Goal: Transaction & Acquisition: Purchase product/service

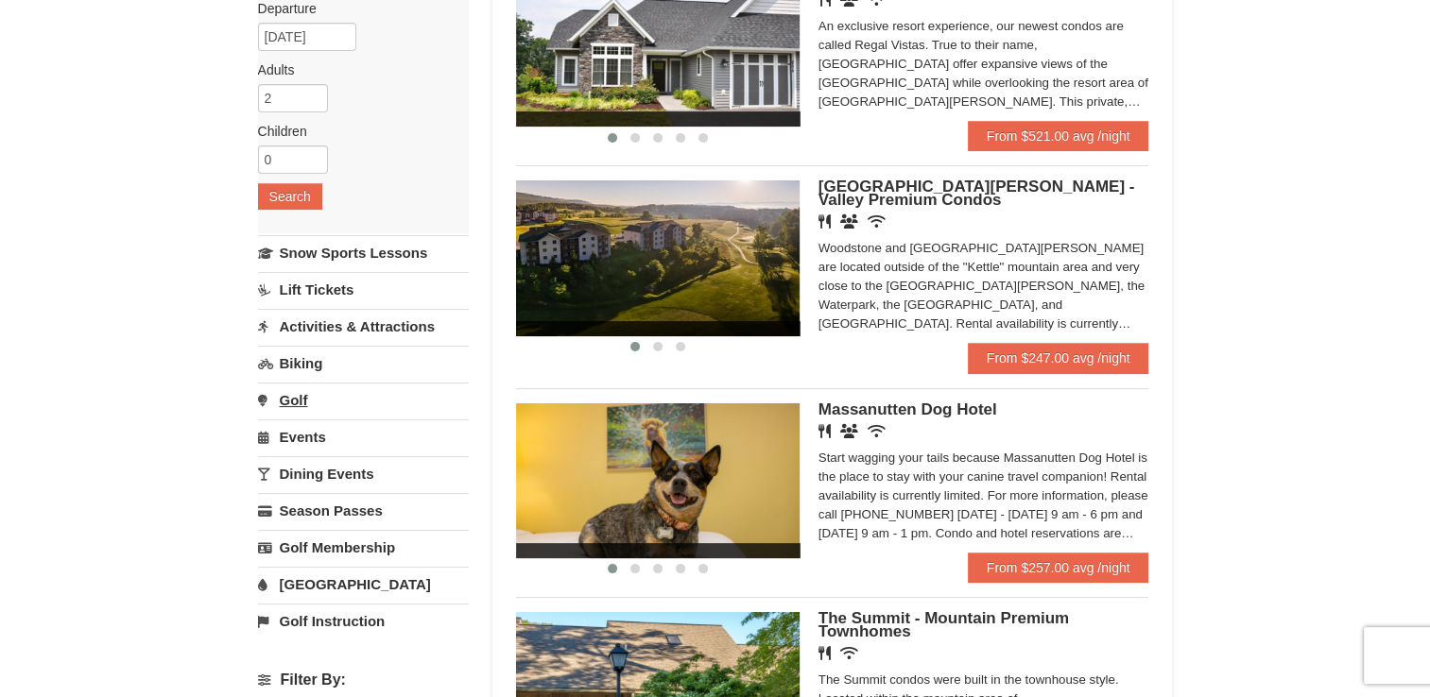
scroll to position [227, 0]
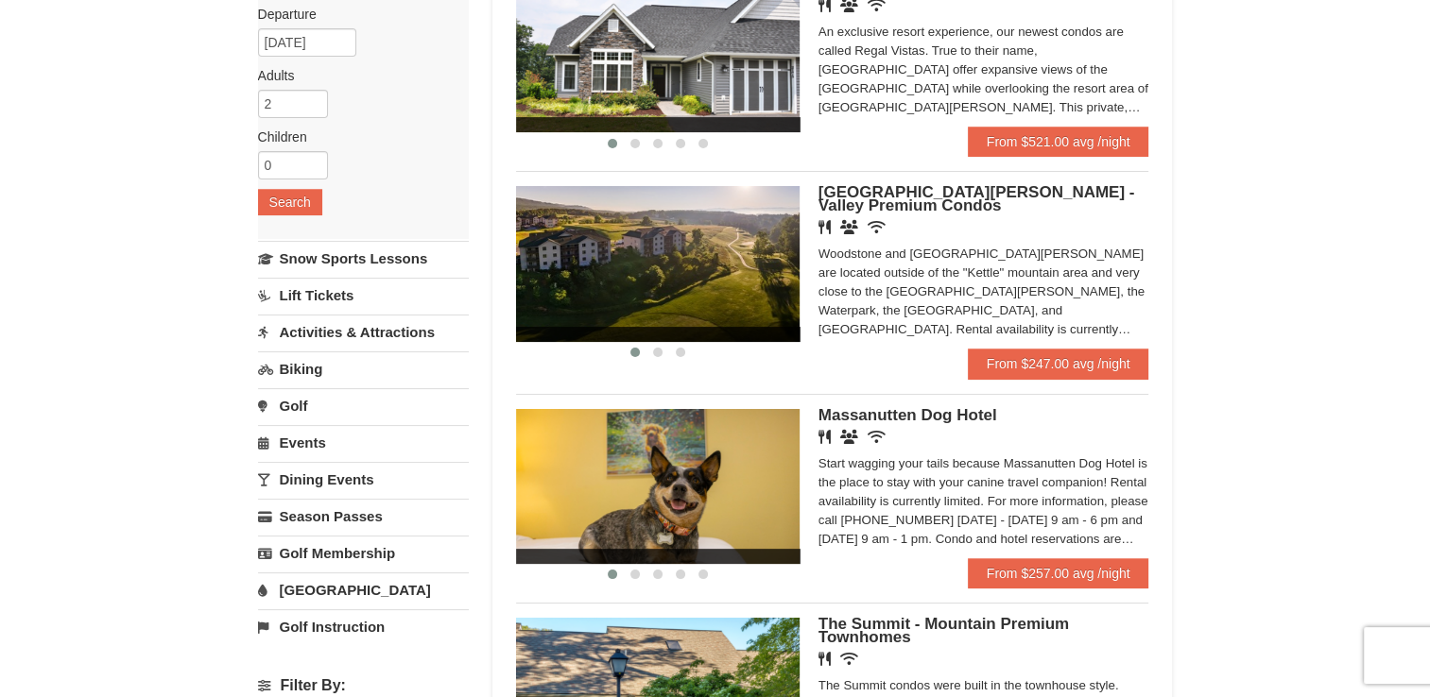
click at [331, 334] on link "Activities & Attractions" at bounding box center [363, 332] width 211 height 35
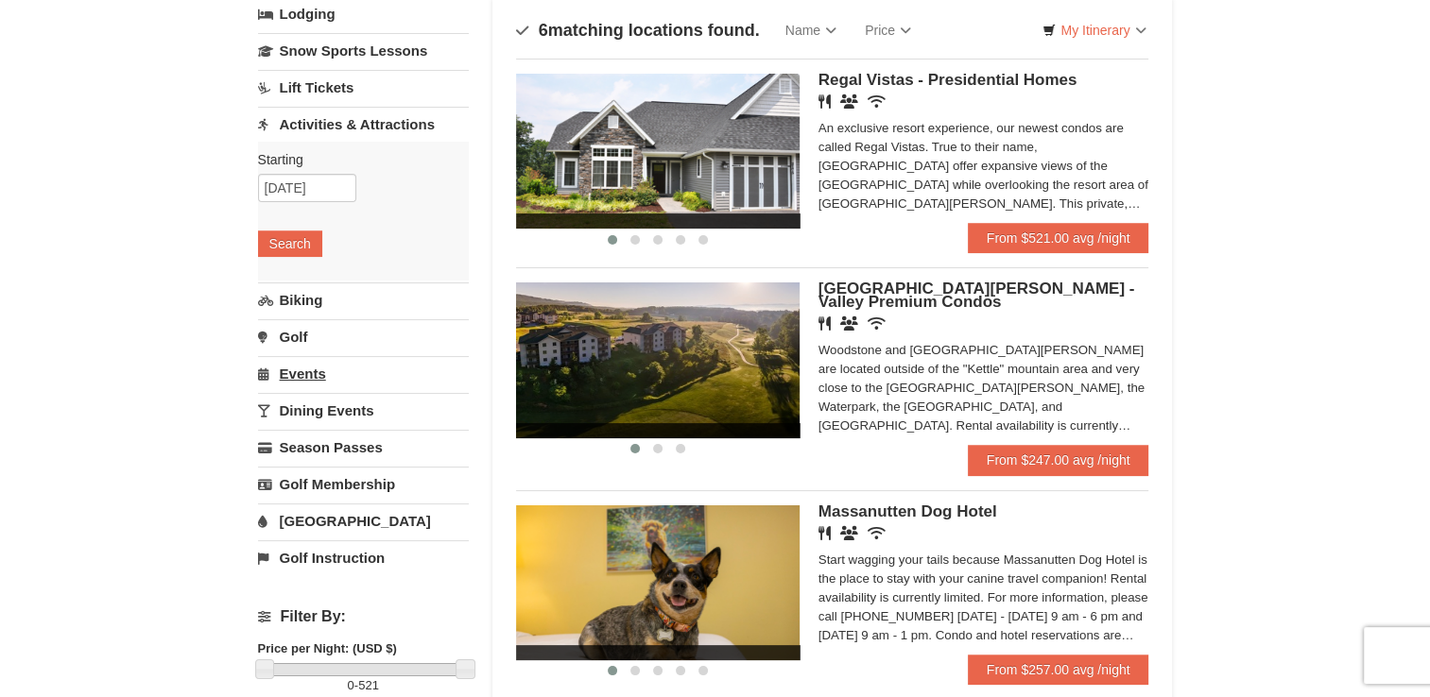
scroll to position [129, 0]
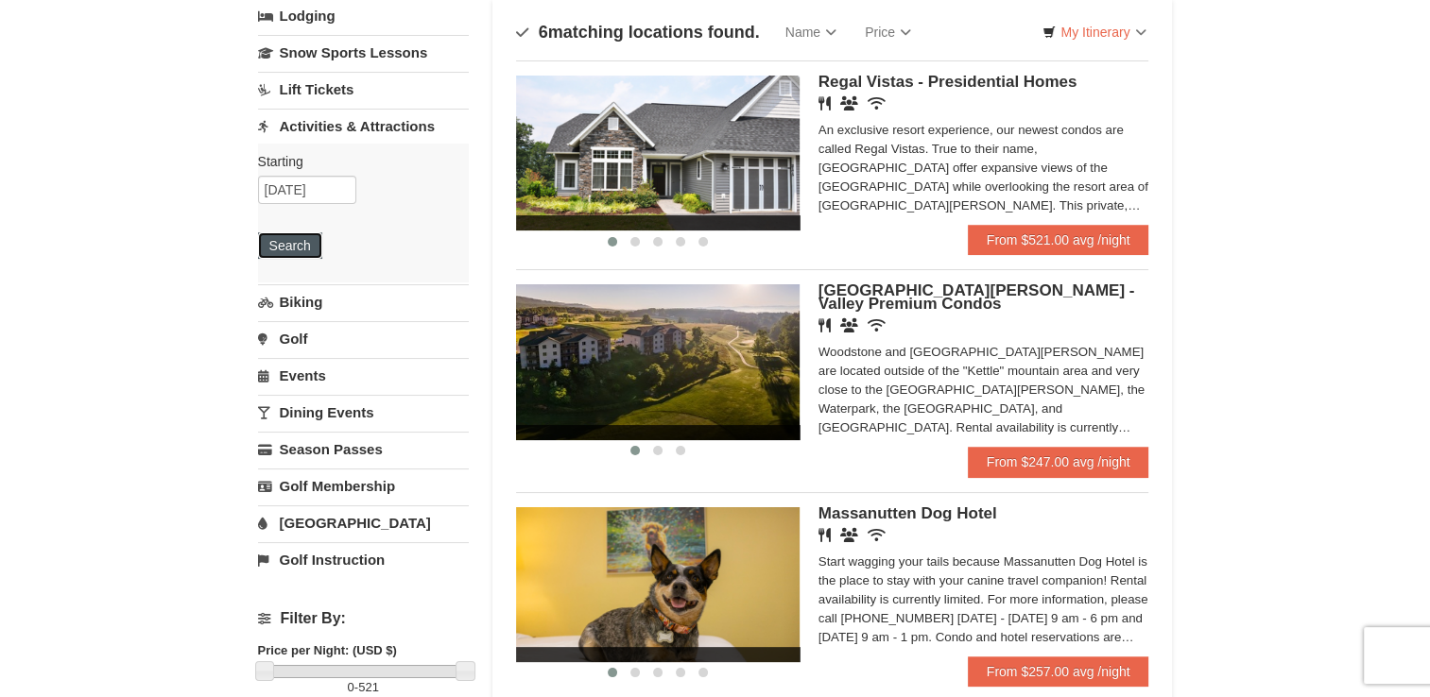
click at [291, 247] on button "Search" at bounding box center [290, 245] width 64 height 26
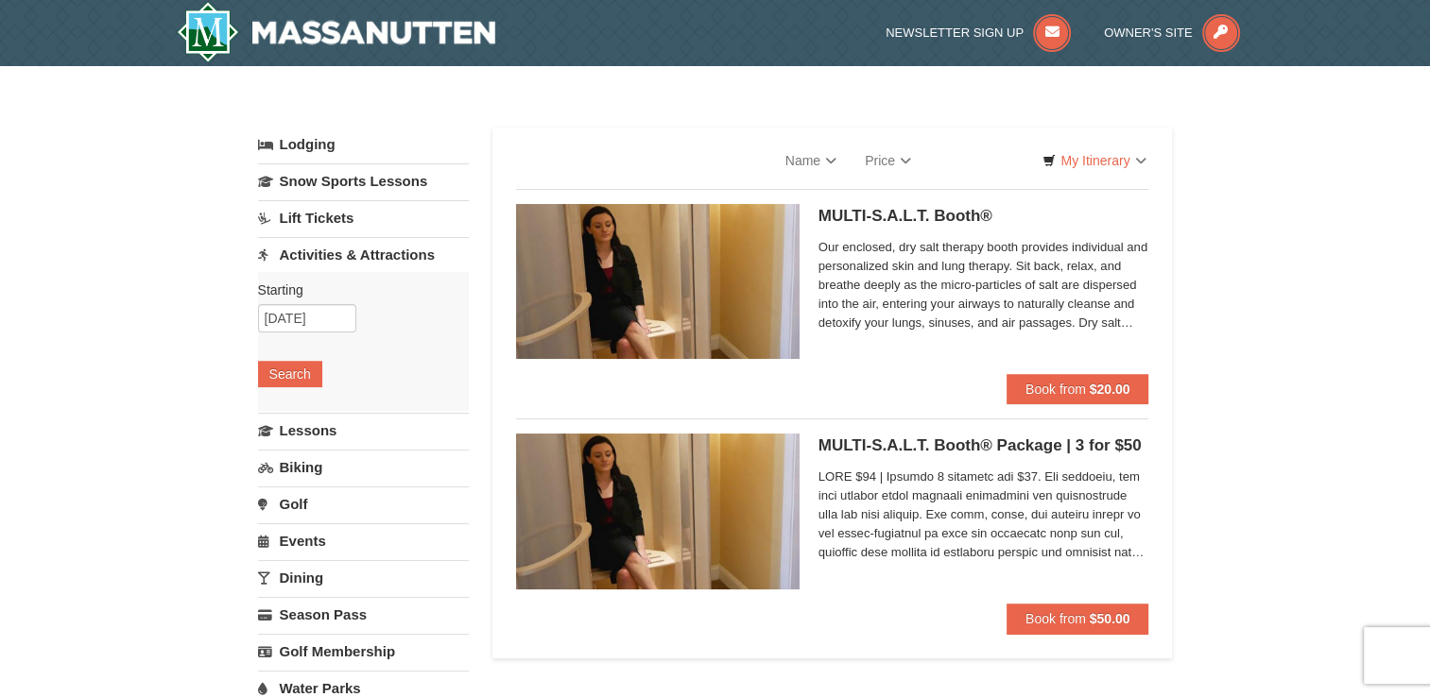
select select "9"
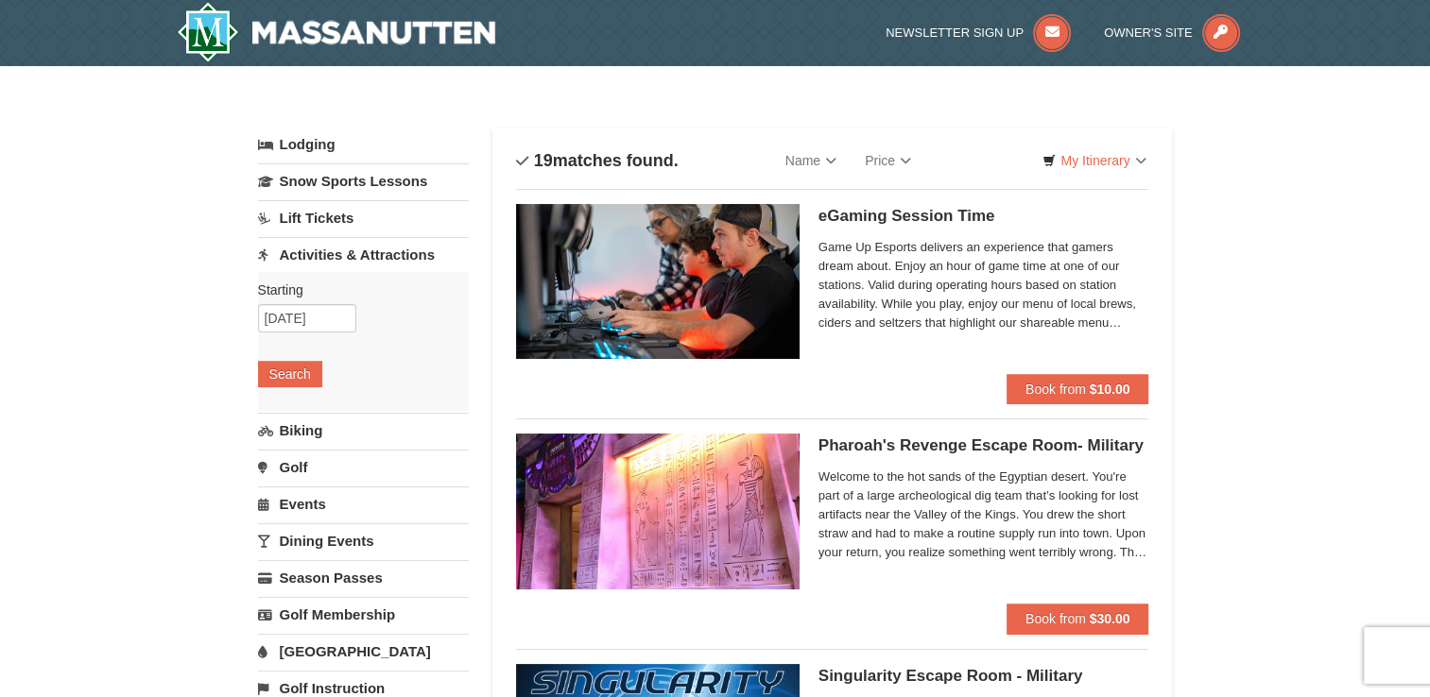
click at [321, 214] on link "Lift Tickets" at bounding box center [363, 217] width 211 height 35
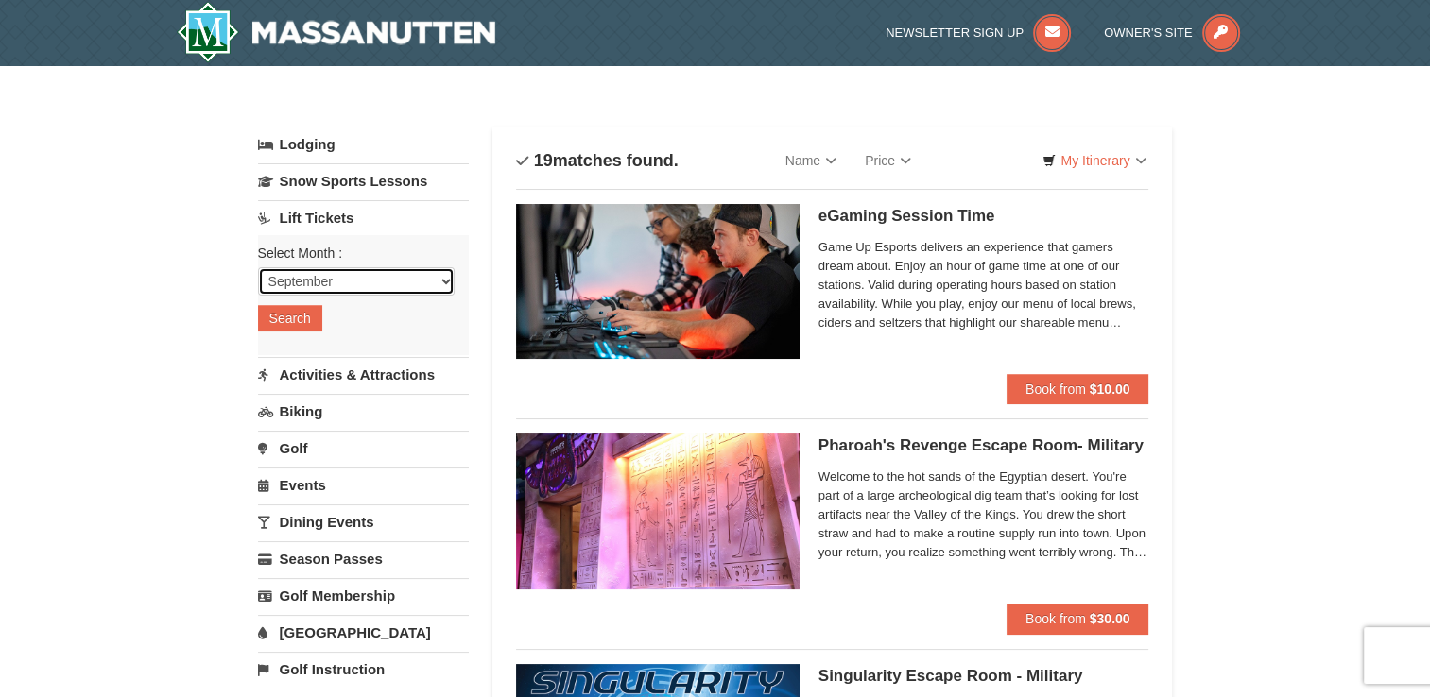
click at [446, 275] on select "September October November December January February March April May June July …" at bounding box center [356, 281] width 197 height 28
select select "10"
click at [258, 267] on select "September October November December January February March April May June July …" at bounding box center [356, 281] width 197 height 28
click at [293, 319] on button "Search" at bounding box center [290, 318] width 64 height 26
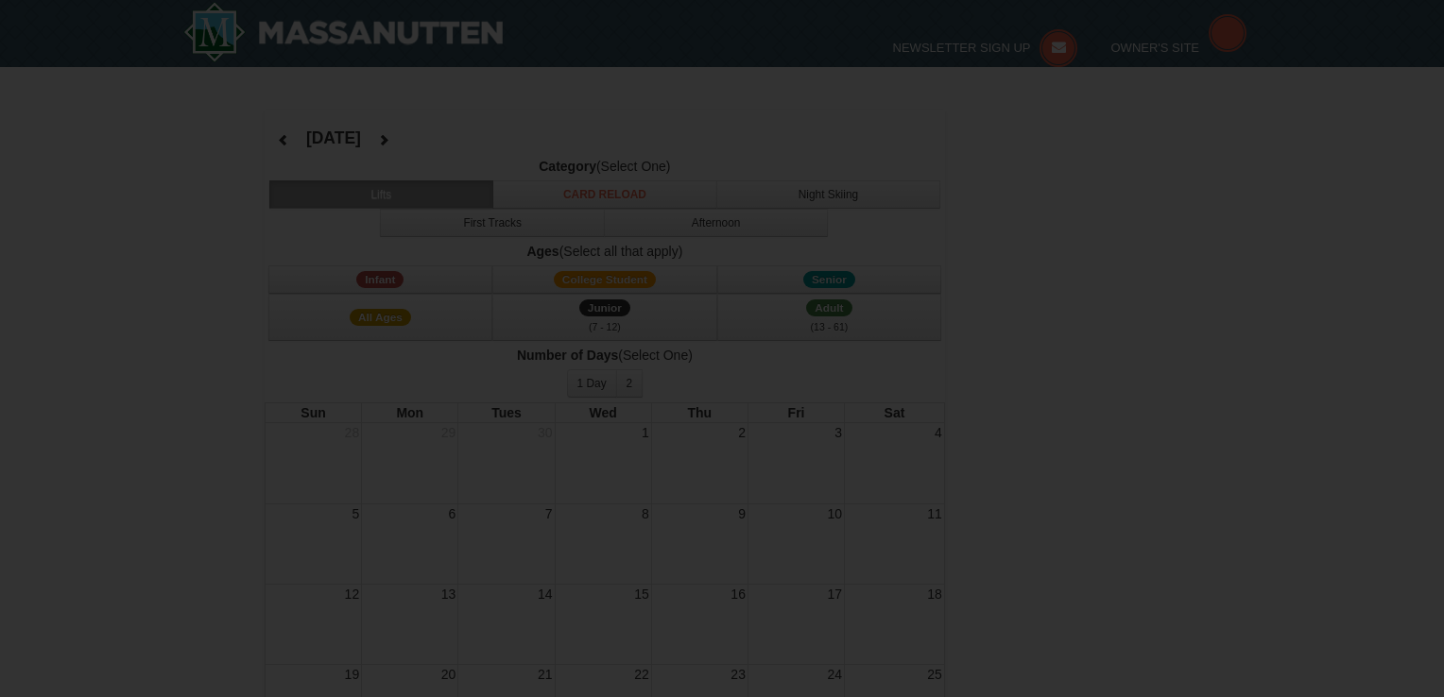
select select "10"
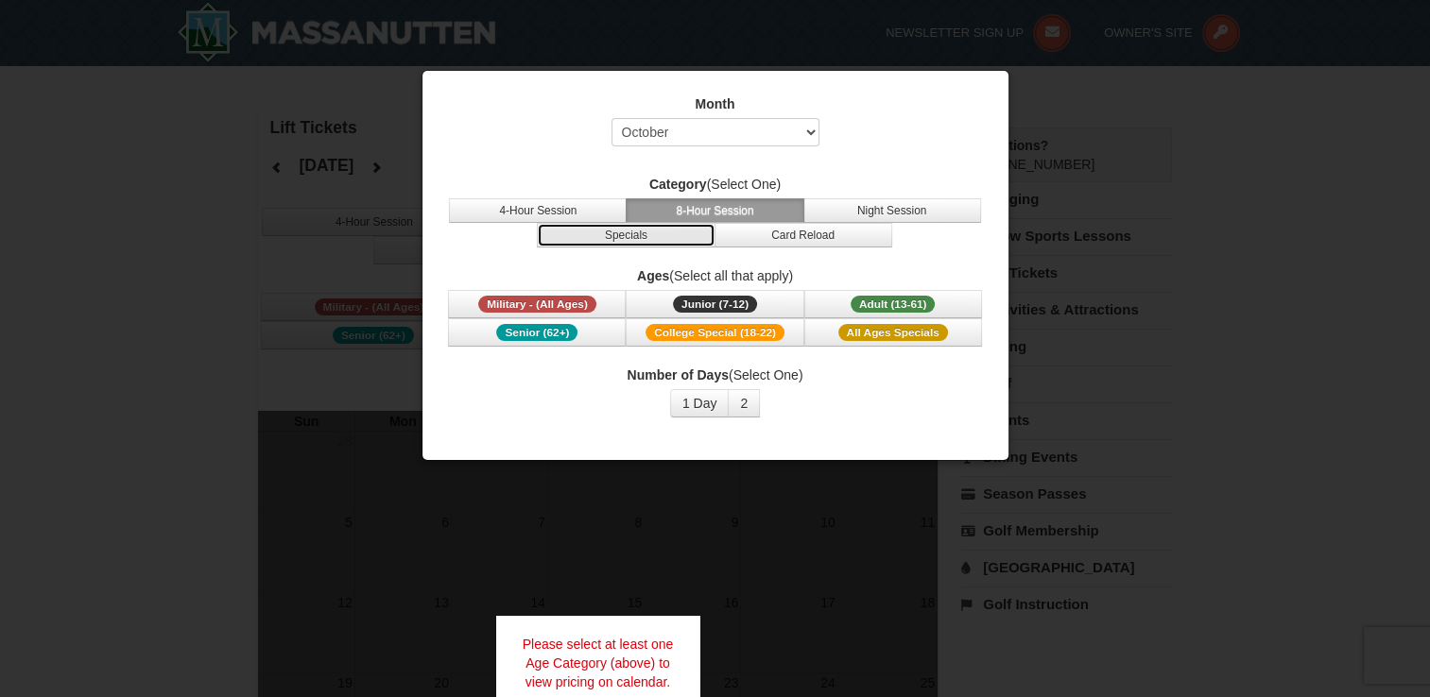
click at [602, 232] on button "Specials" at bounding box center [626, 235] width 178 height 25
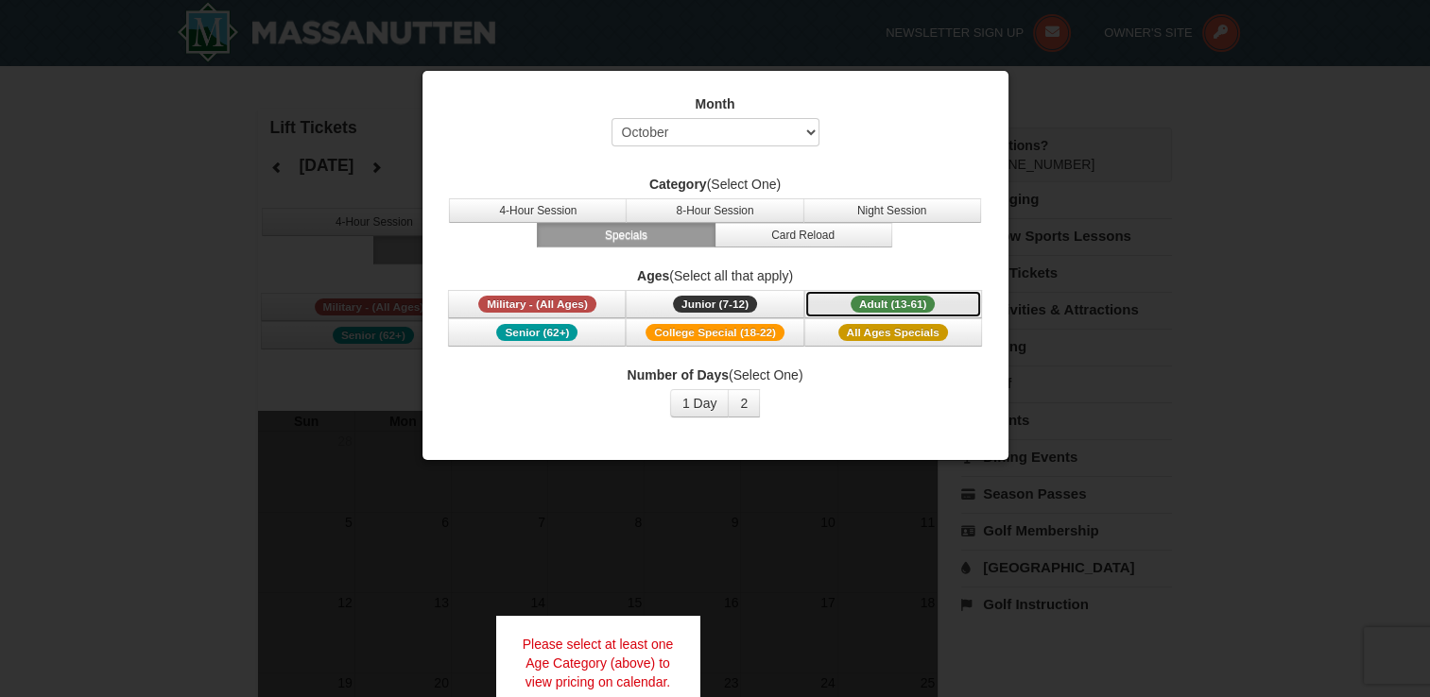
click at [863, 296] on span "Adult (13-61)" at bounding box center [893, 304] width 85 height 17
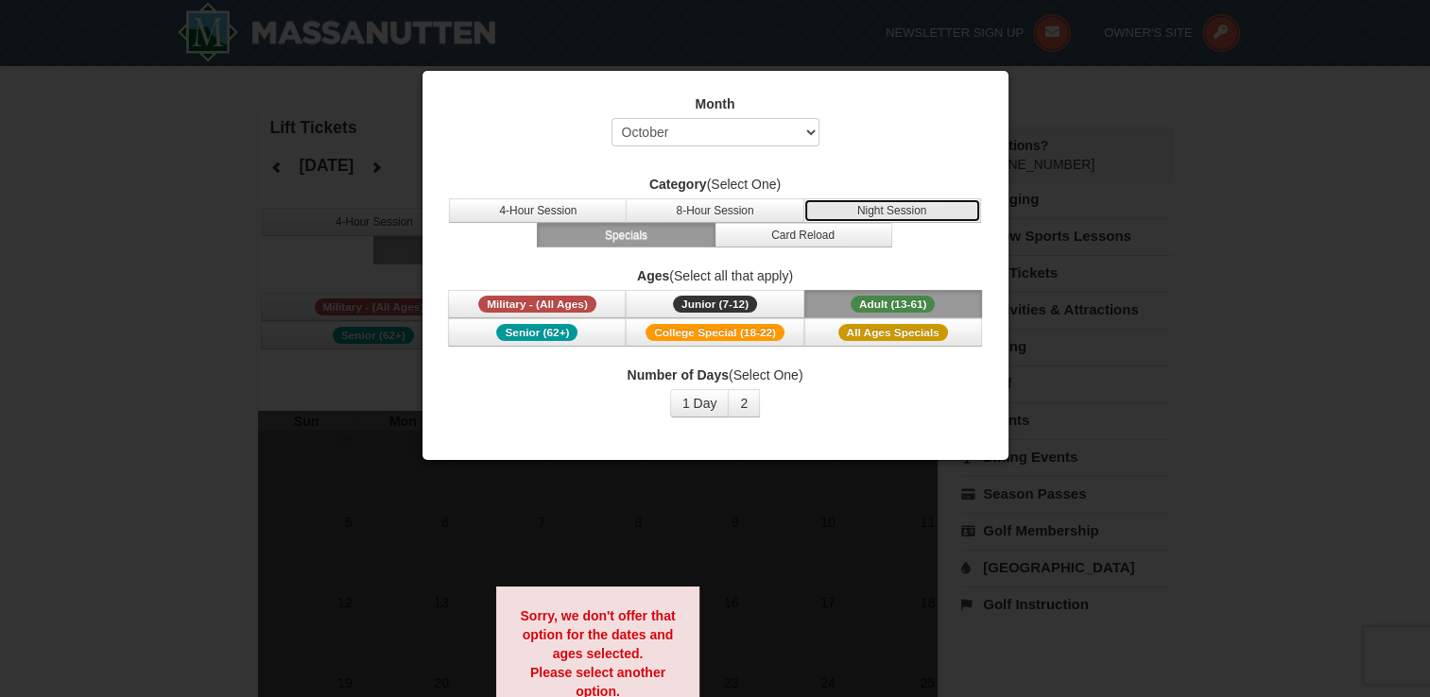
click at [860, 212] on button "Night Session" at bounding box center [892, 210] width 178 height 25
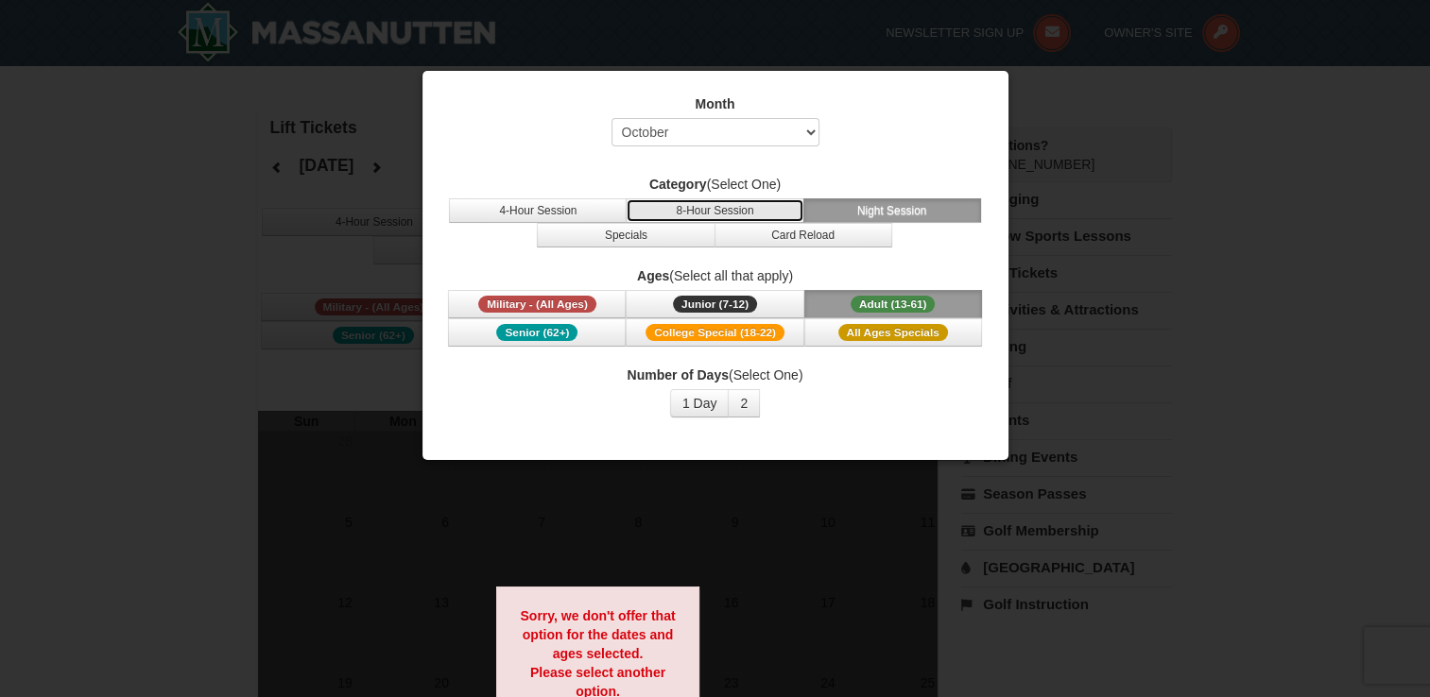
click at [748, 212] on button "8-Hour Session" at bounding box center [715, 210] width 178 height 25
click at [1016, 183] on div at bounding box center [715, 348] width 1430 height 697
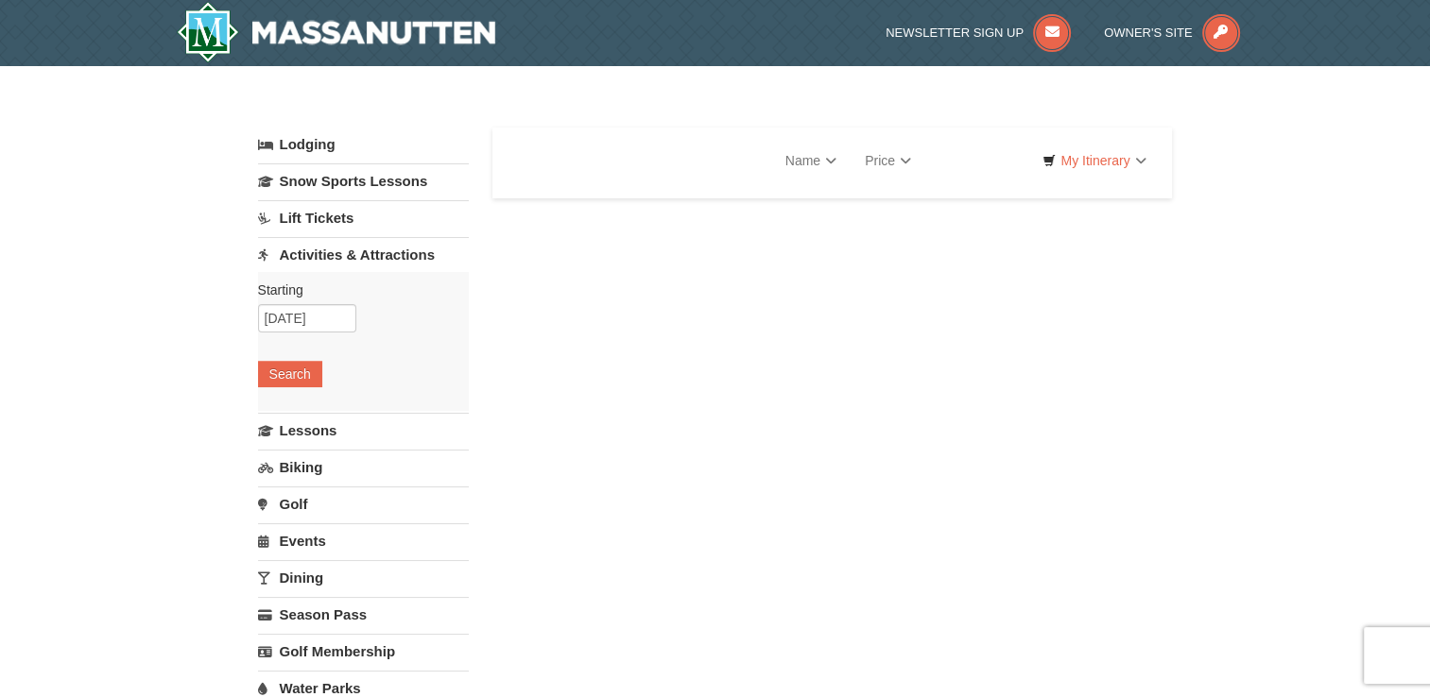
select select "9"
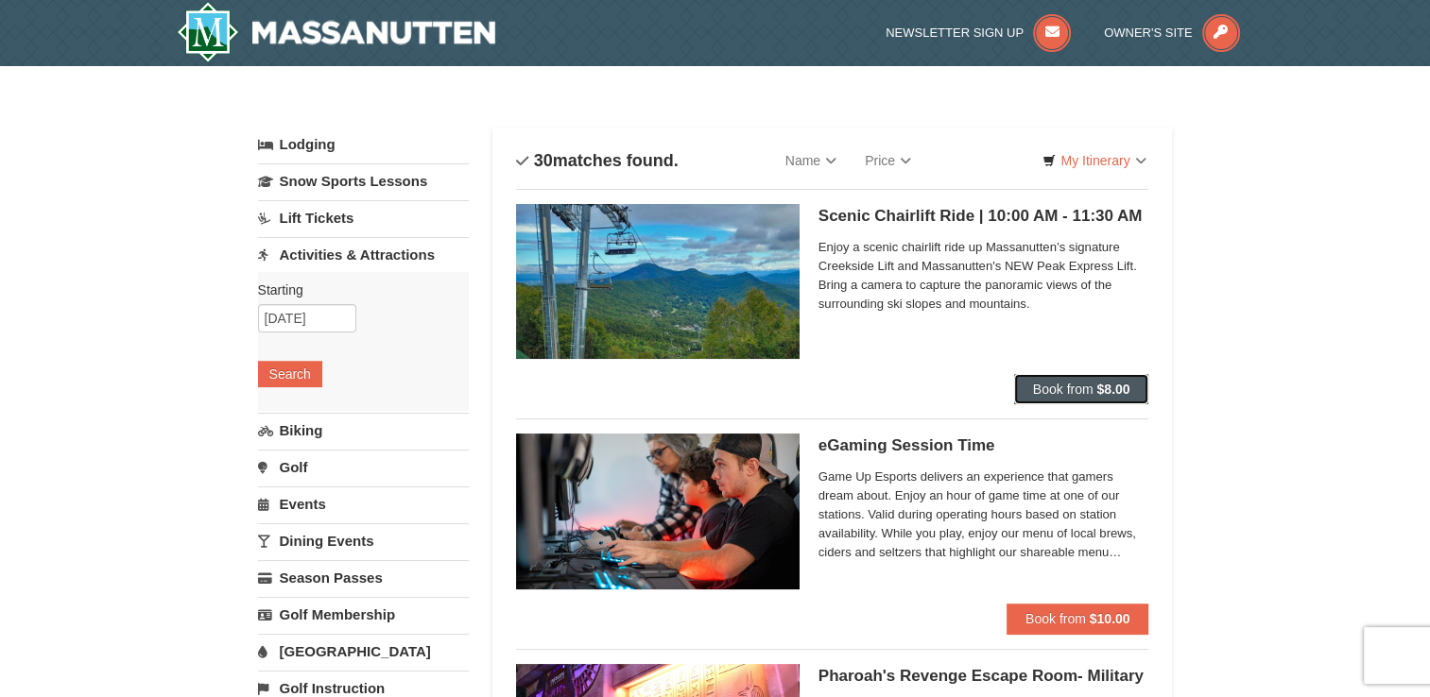
click at [1077, 387] on span "Book from" at bounding box center [1063, 389] width 60 height 15
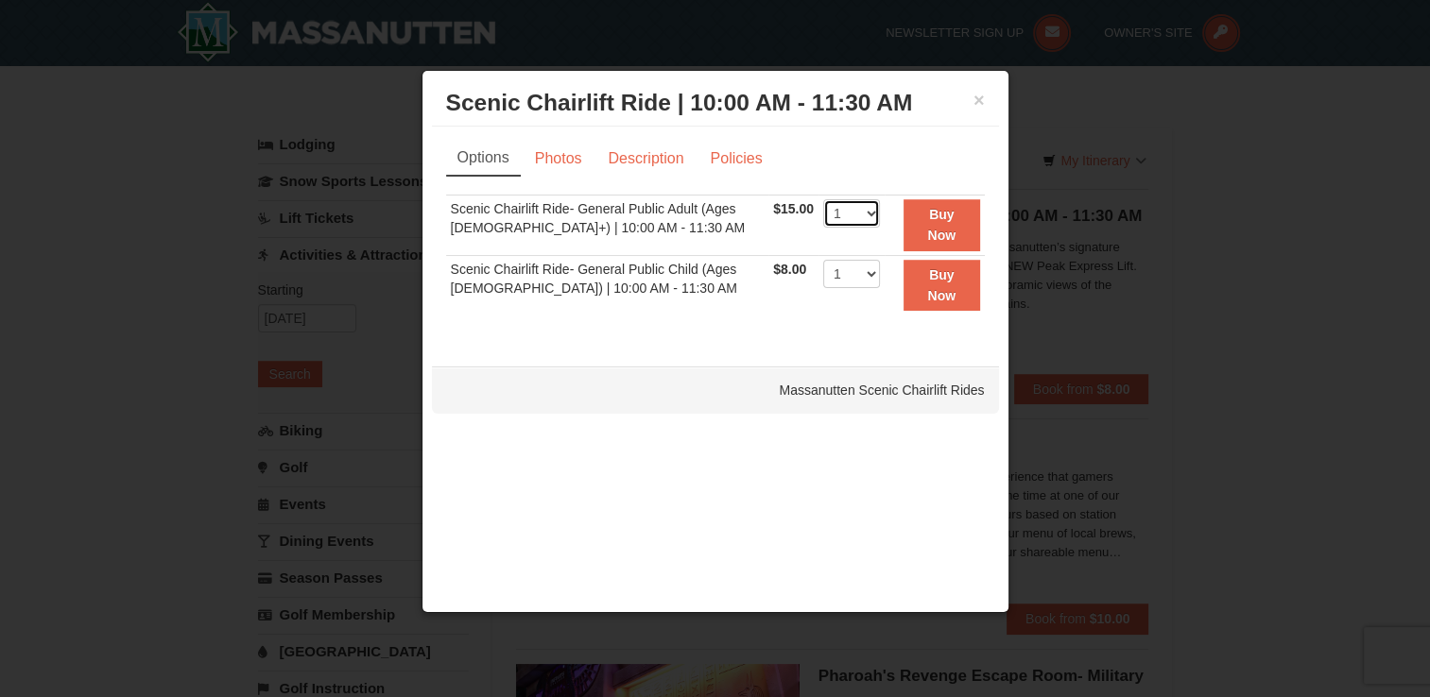
click at [860, 215] on select "1 2 3 4 5 6 7 8 9 10 11 12 13 14 15 16 17 18 19 20 21 22" at bounding box center [851, 213] width 57 height 28
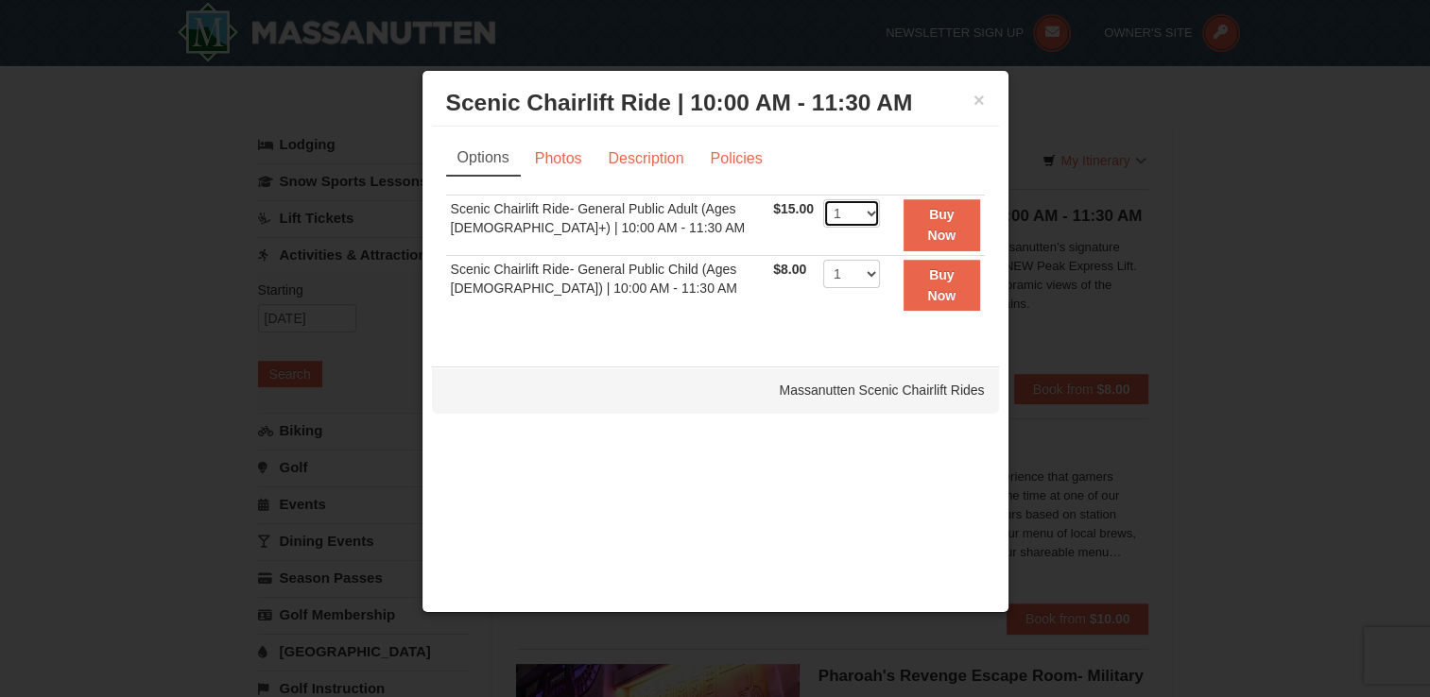
select select "8"
click at [823, 199] on select "1 2 3 4 5 6 7 8 9 10 11 12 13 14 15 16 17 18 19 20 21 22" at bounding box center [851, 213] width 57 height 28
click at [548, 161] on link "Photos" at bounding box center [559, 159] width 72 height 36
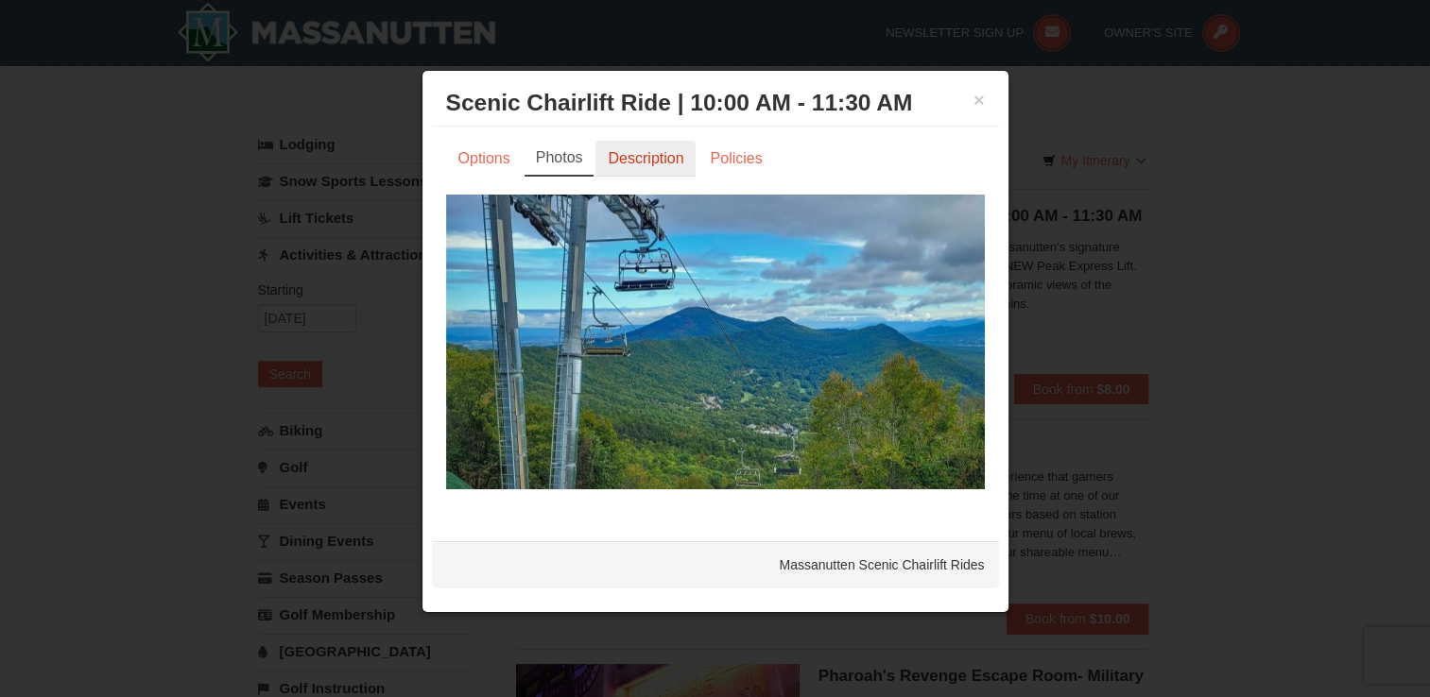
click at [645, 159] on link "Description" at bounding box center [645, 159] width 100 height 36
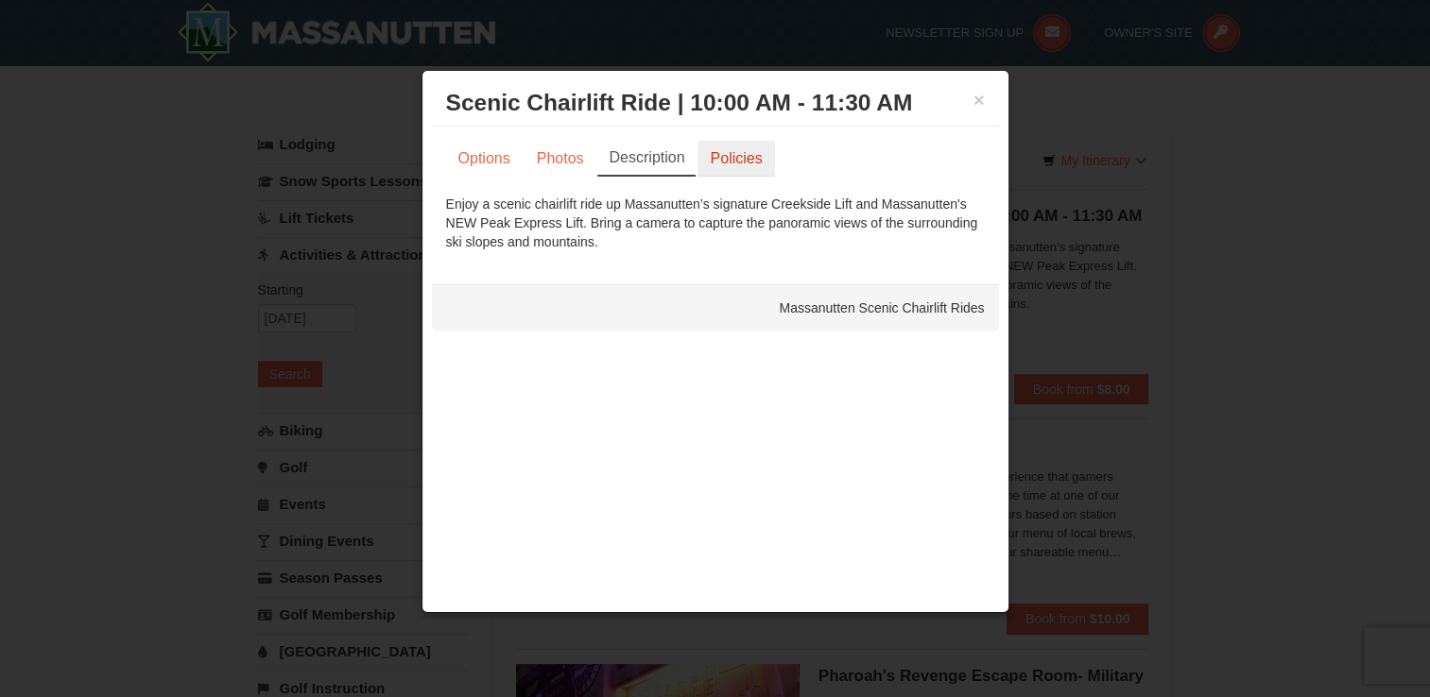
click at [728, 157] on link "Policies" at bounding box center [735, 159] width 77 height 36
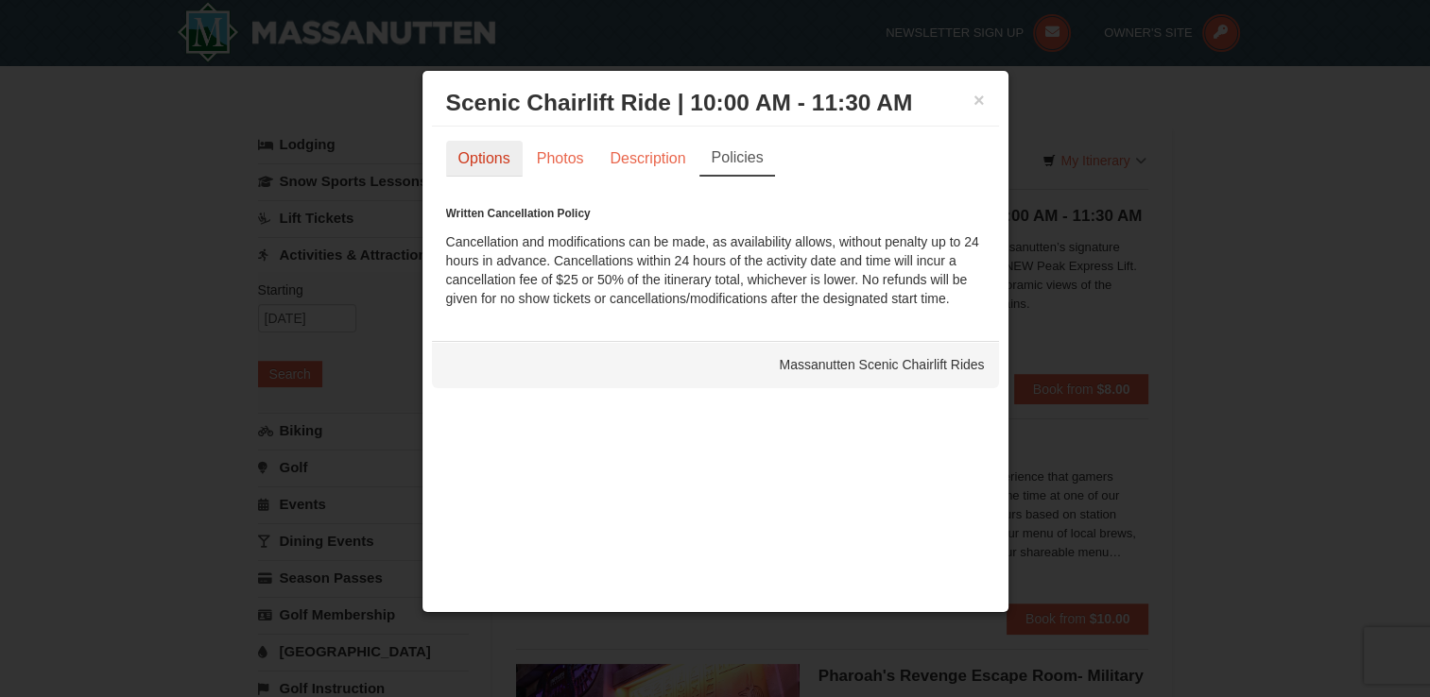
click at [465, 157] on link "Options" at bounding box center [484, 159] width 77 height 36
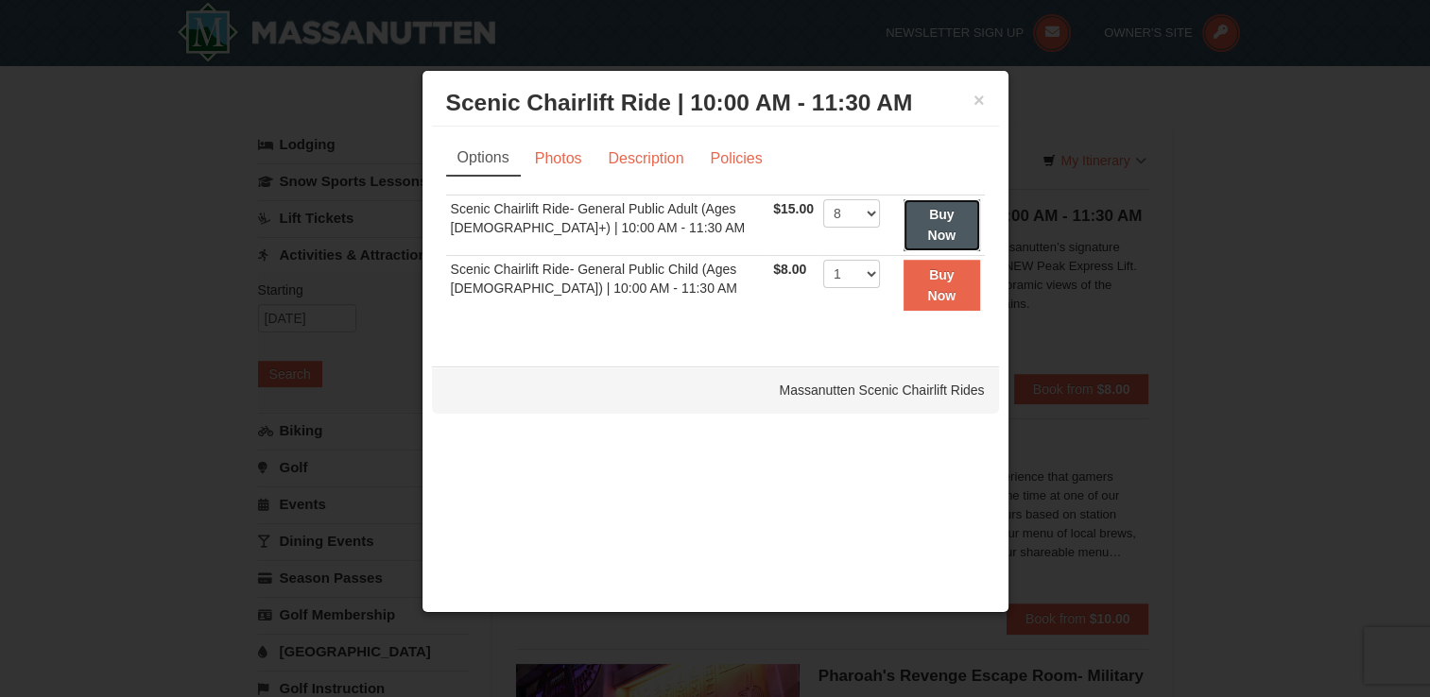
click at [939, 212] on strong "Buy Now" at bounding box center [941, 225] width 28 height 36
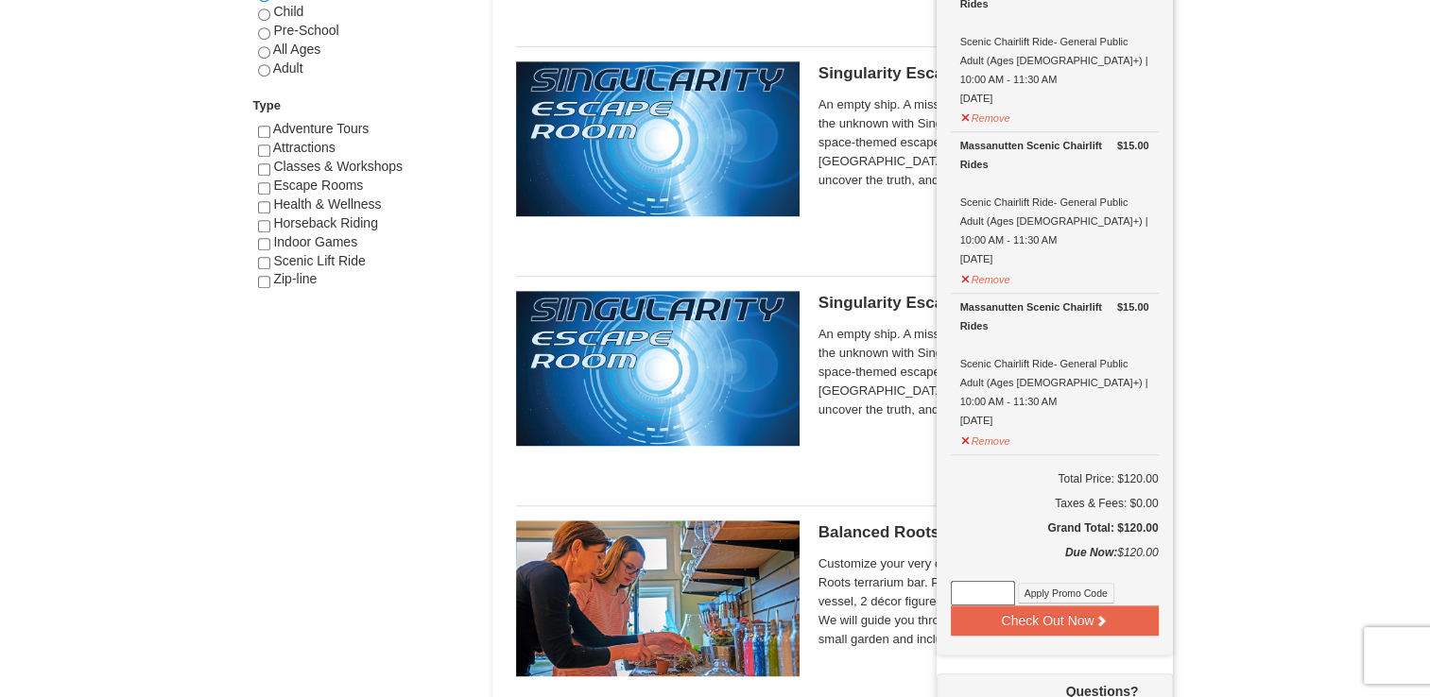
scroll to position [1064, 0]
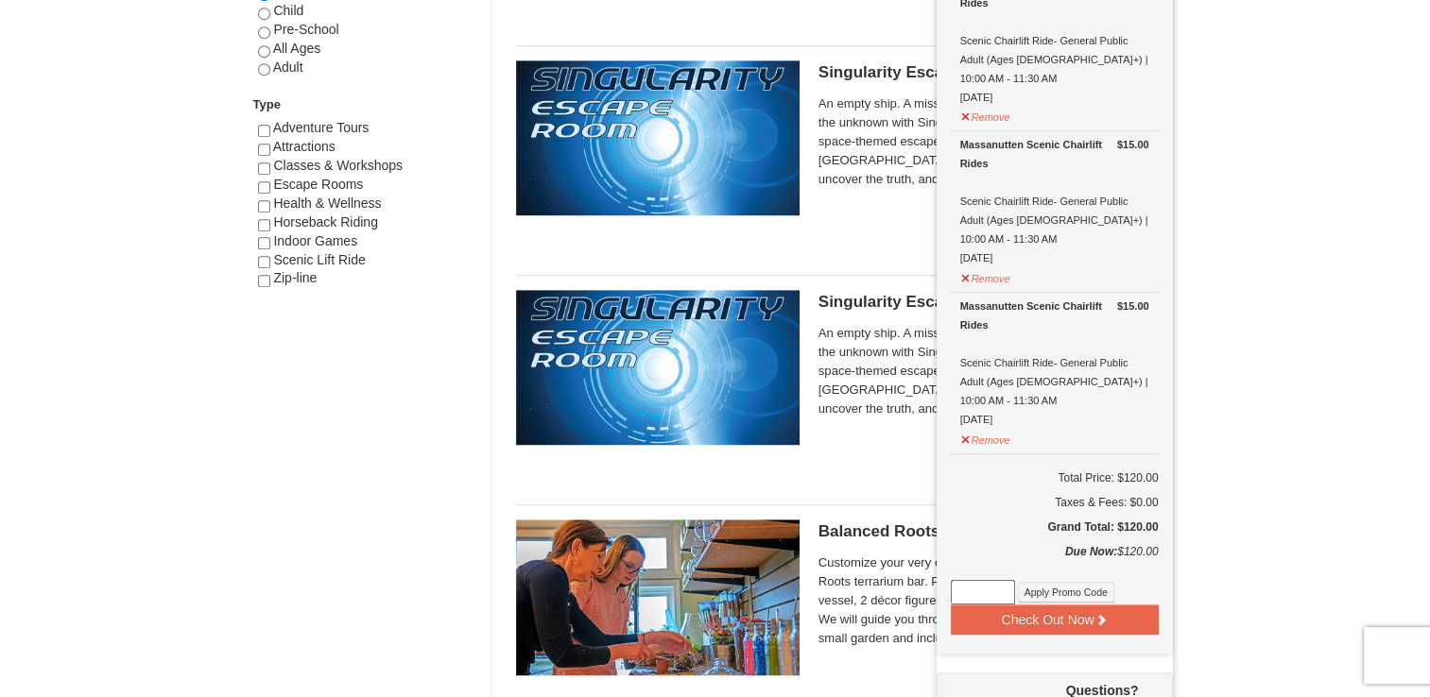
click at [984, 580] on input at bounding box center [983, 592] width 64 height 25
type input "GoDukes25"
click at [1068, 582] on button "Apply Promo Code" at bounding box center [1066, 592] width 96 height 21
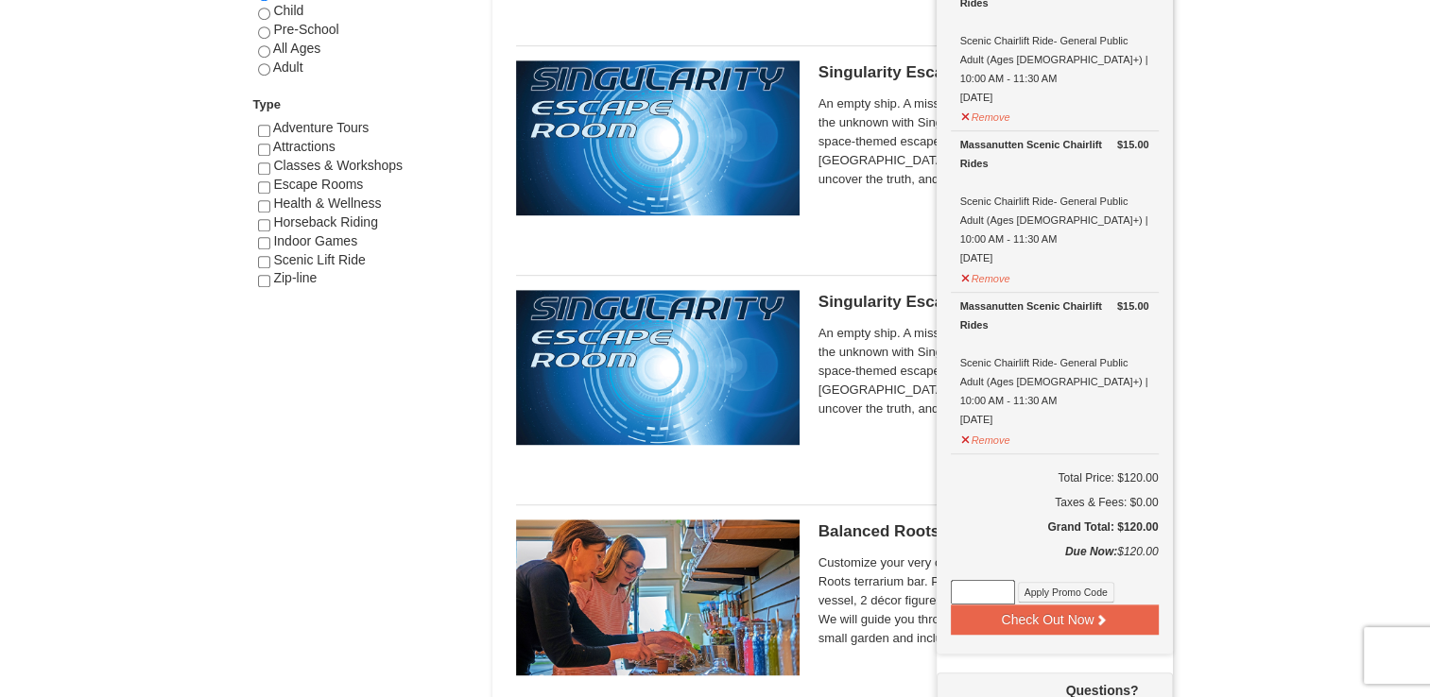
click at [984, 580] on input at bounding box center [983, 592] width 64 height 25
type input "GoDukes25"
click at [1056, 582] on button "Apply Promo Code" at bounding box center [1066, 592] width 96 height 21
click at [1061, 605] on button "Check Out Now" at bounding box center [1055, 620] width 208 height 30
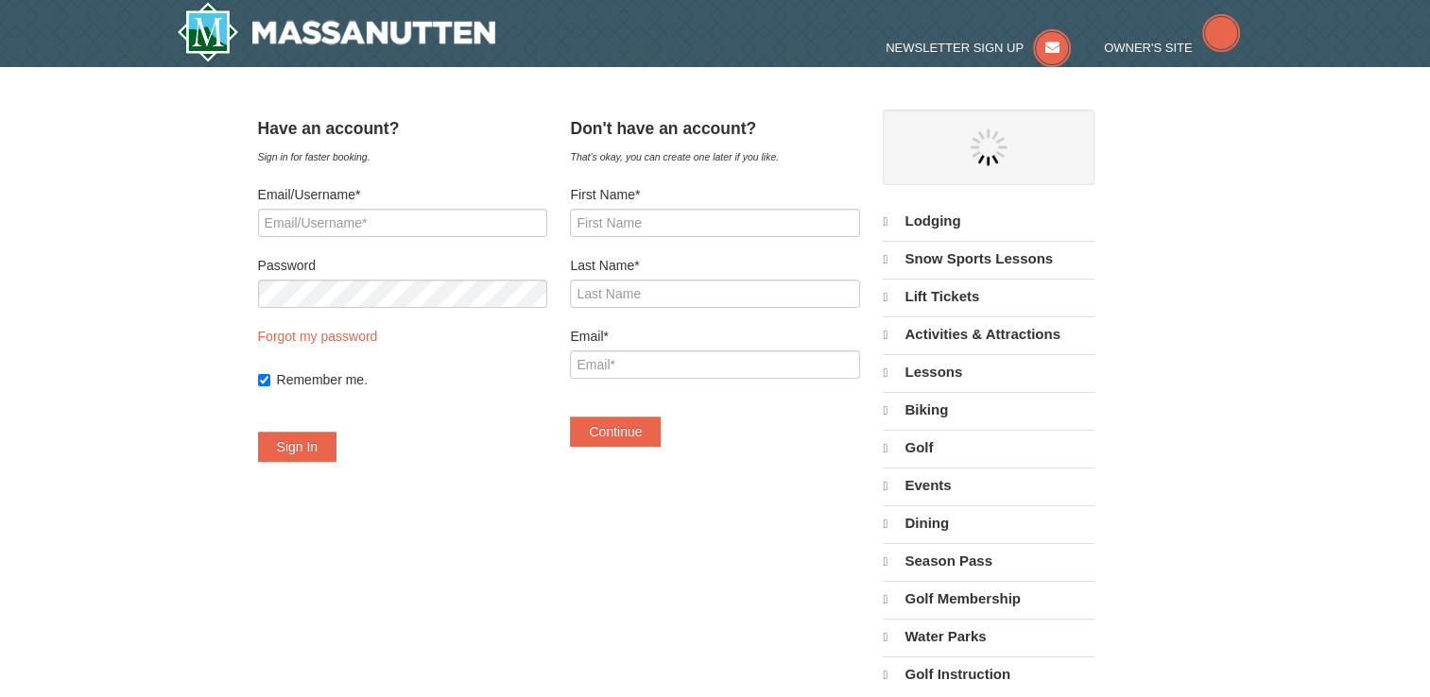
select select "9"
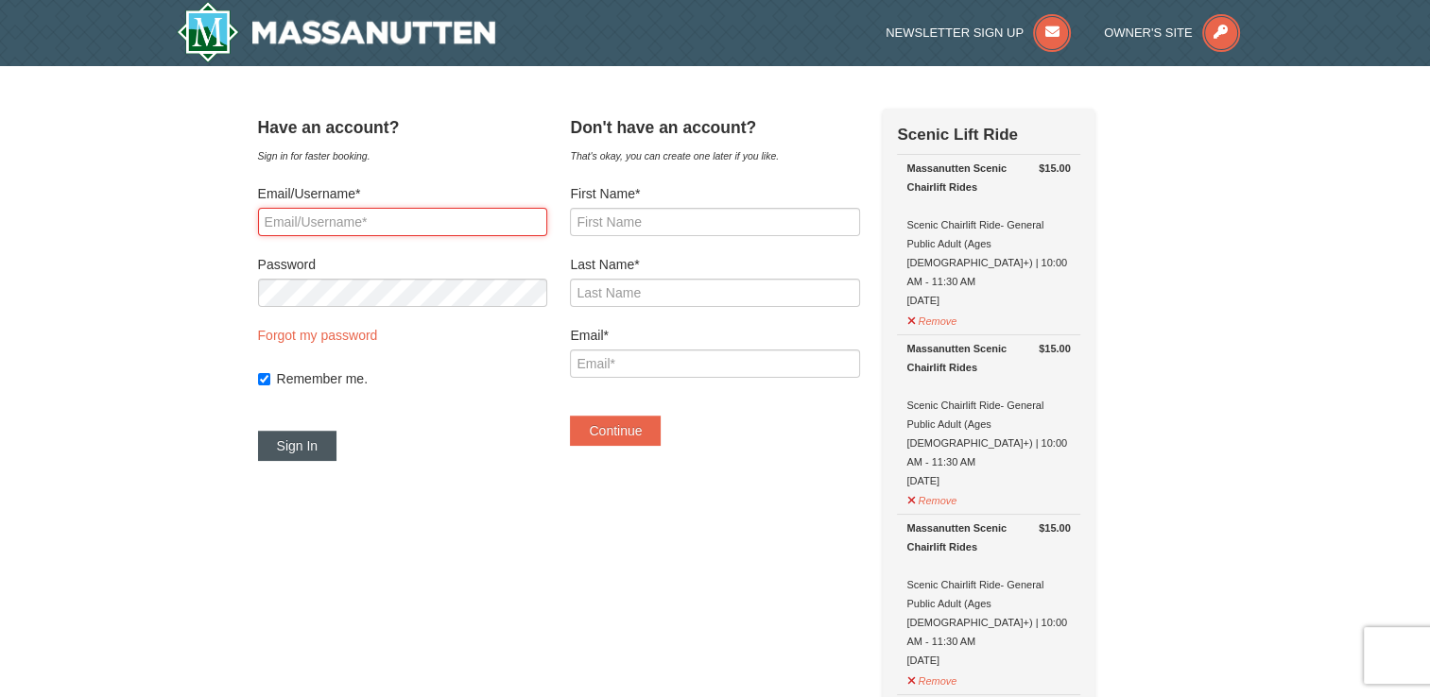
type input "[EMAIL_ADDRESS][DOMAIN_NAME]"
click at [335, 445] on button "Sign In" at bounding box center [297, 446] width 79 height 30
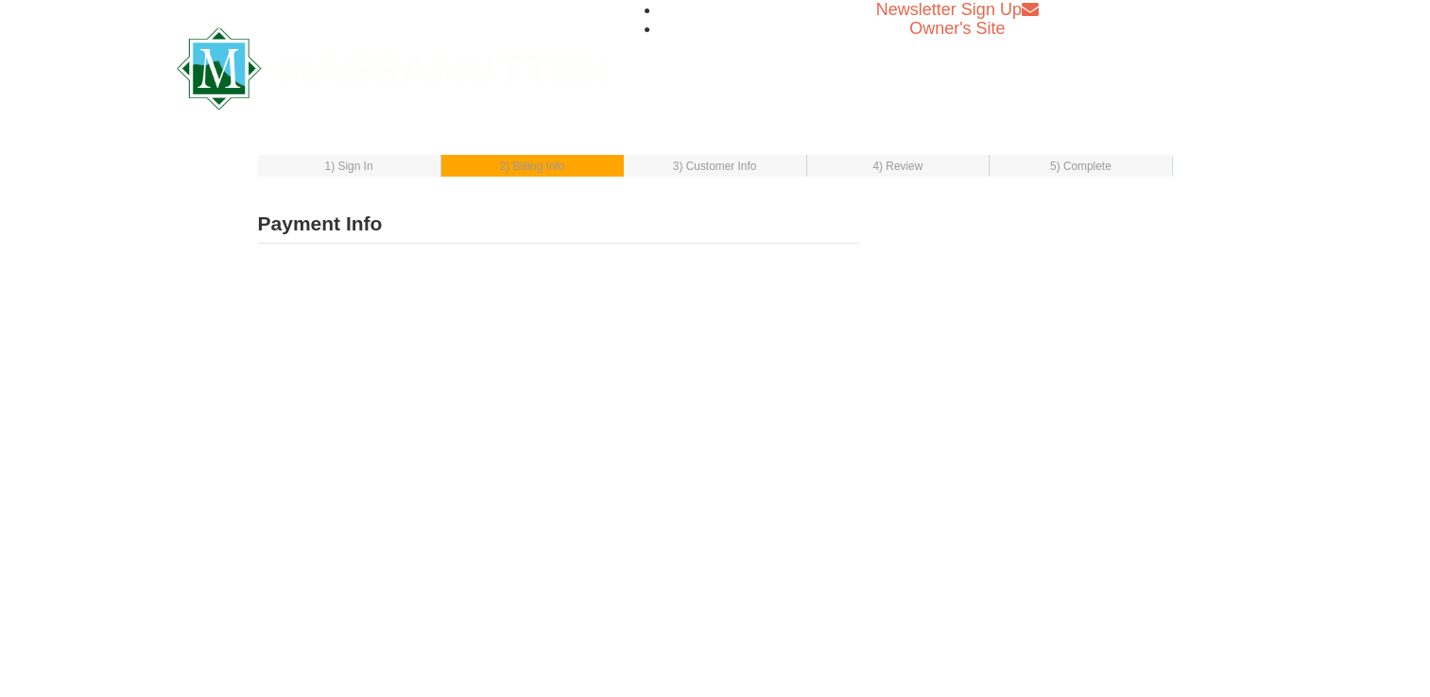
select select "1"
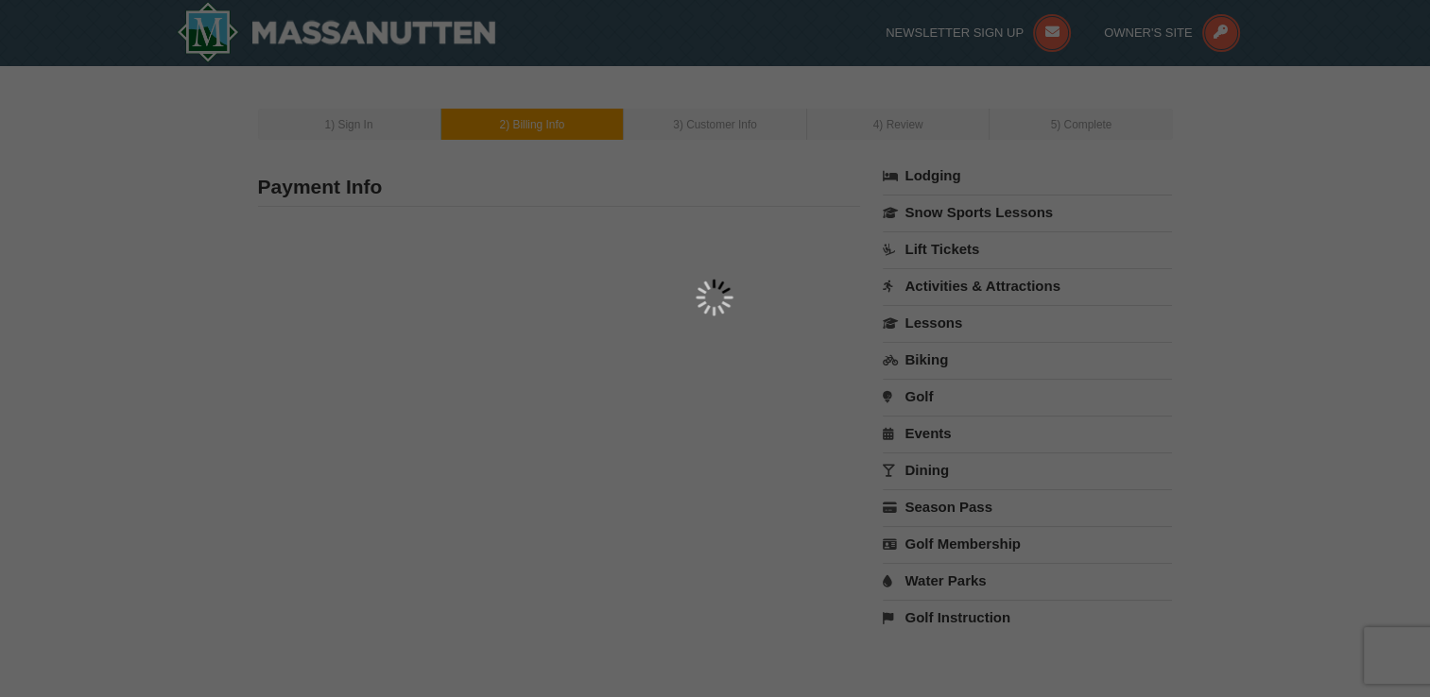
select select "9"
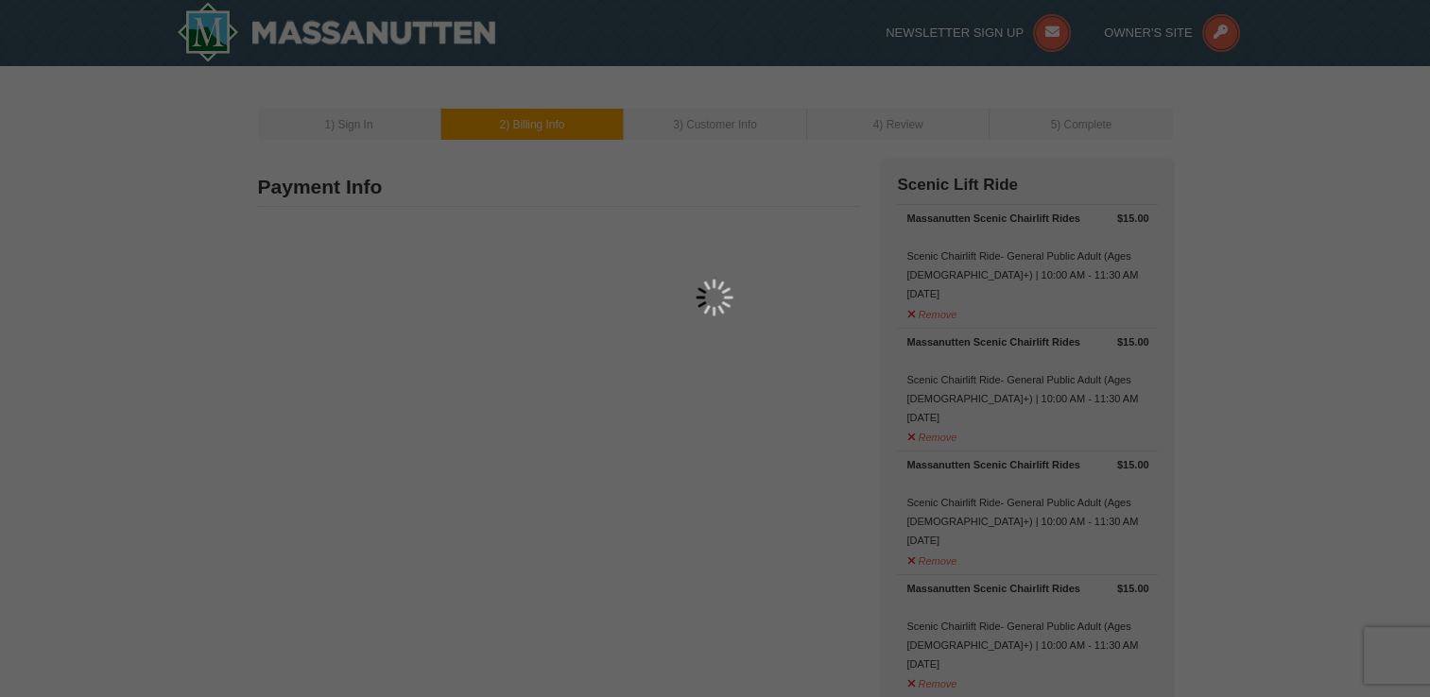
type input "2312 Sterling Point Drive"
type input "Portsmouth"
type input "23703"
type input "757"
type input "615"
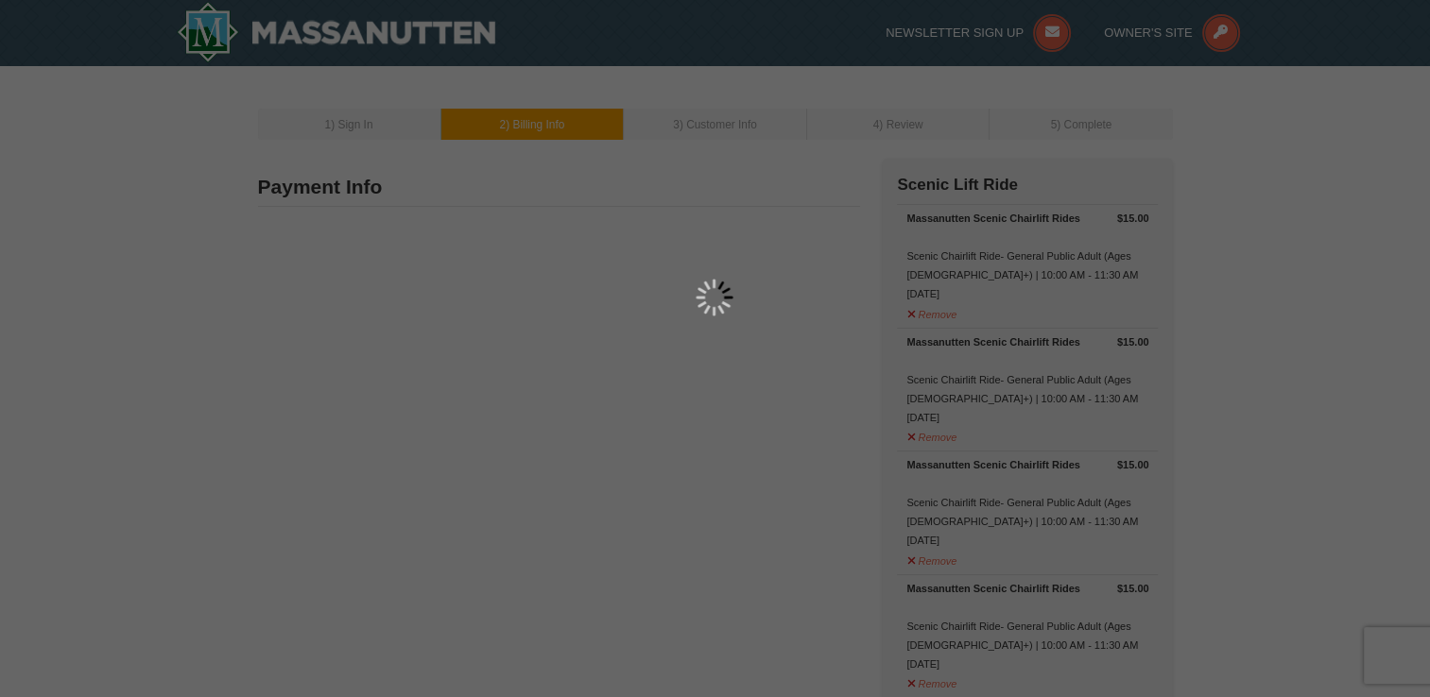
type input "5184"
type input "cathydavis2050@gmail.com"
select select "VA"
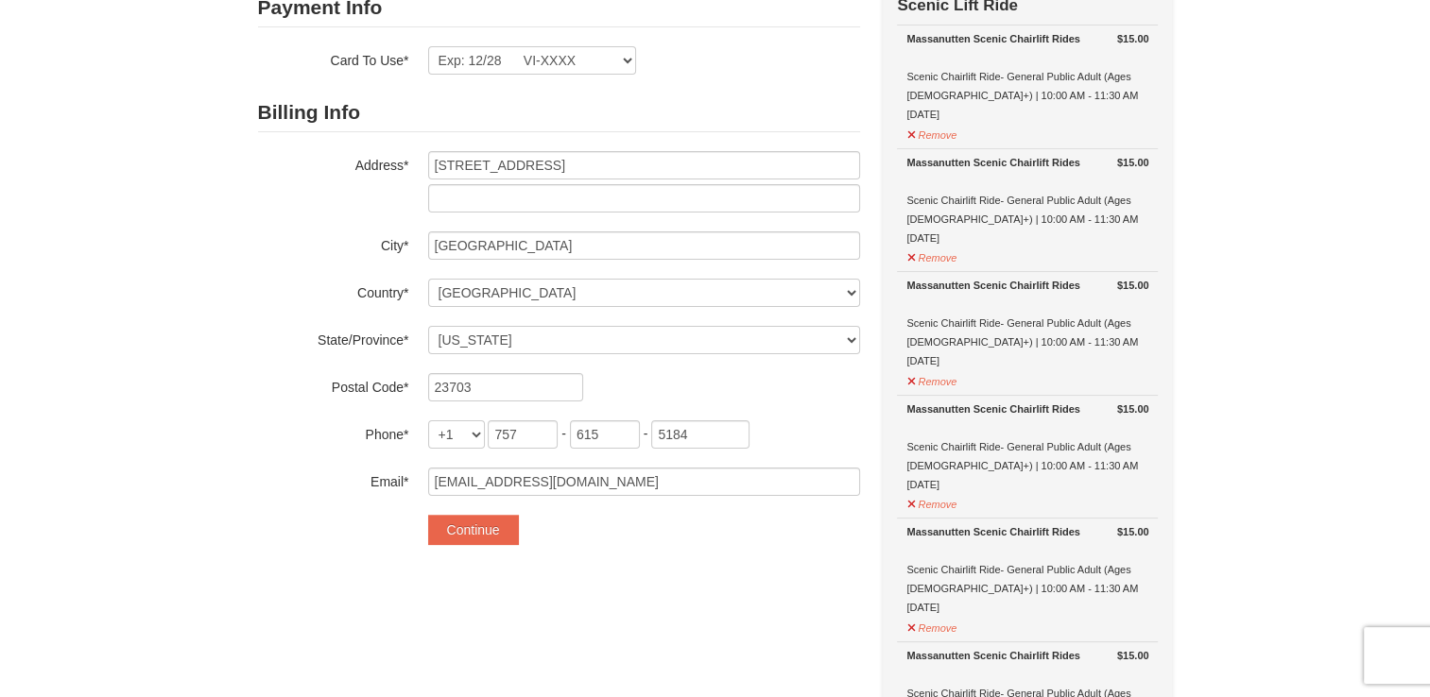
scroll to position [185, 0]
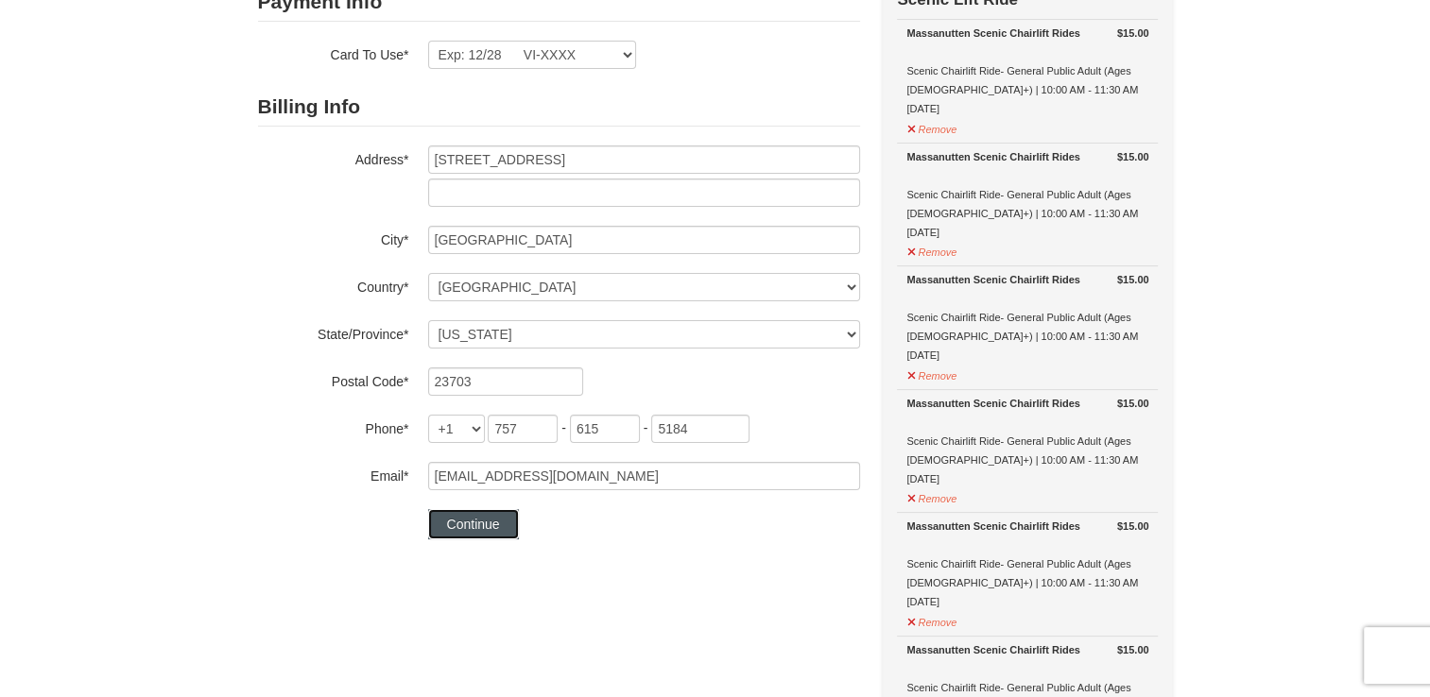
click at [464, 527] on button "Continue" at bounding box center [473, 524] width 91 height 30
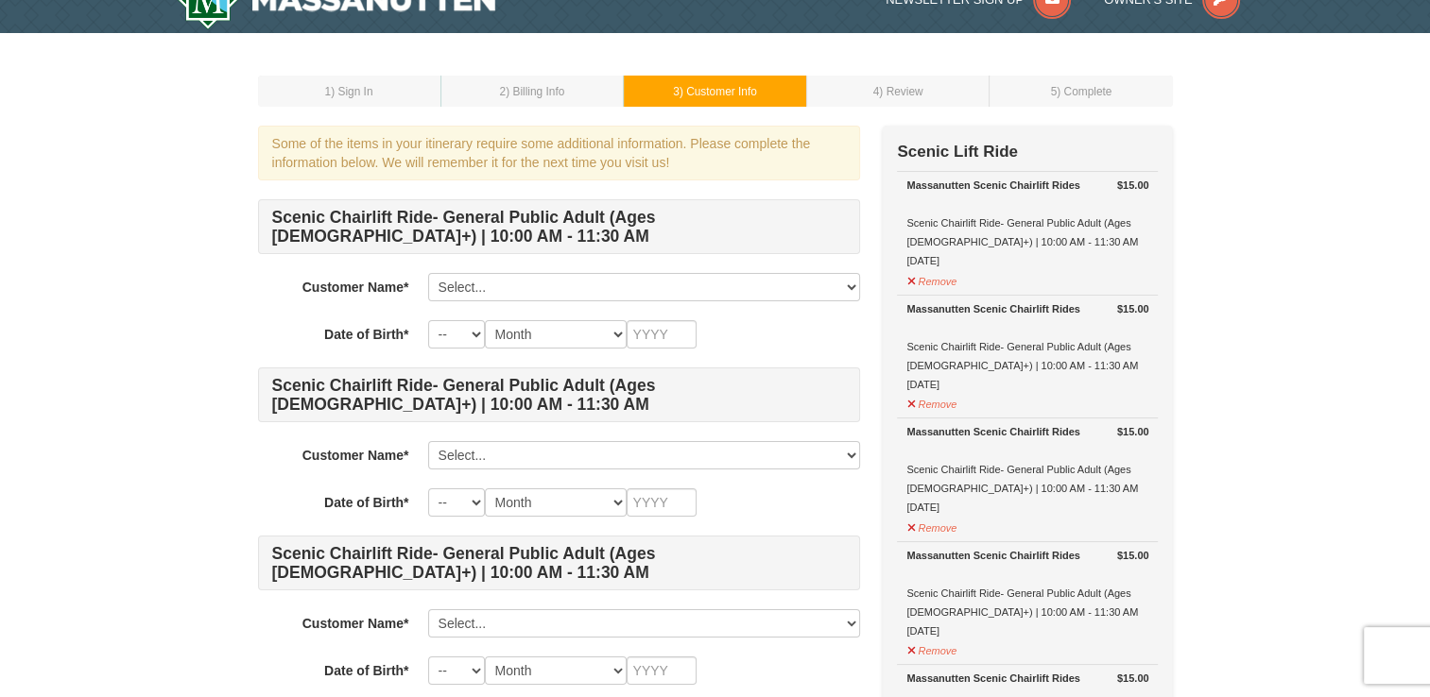
scroll to position [34, 0]
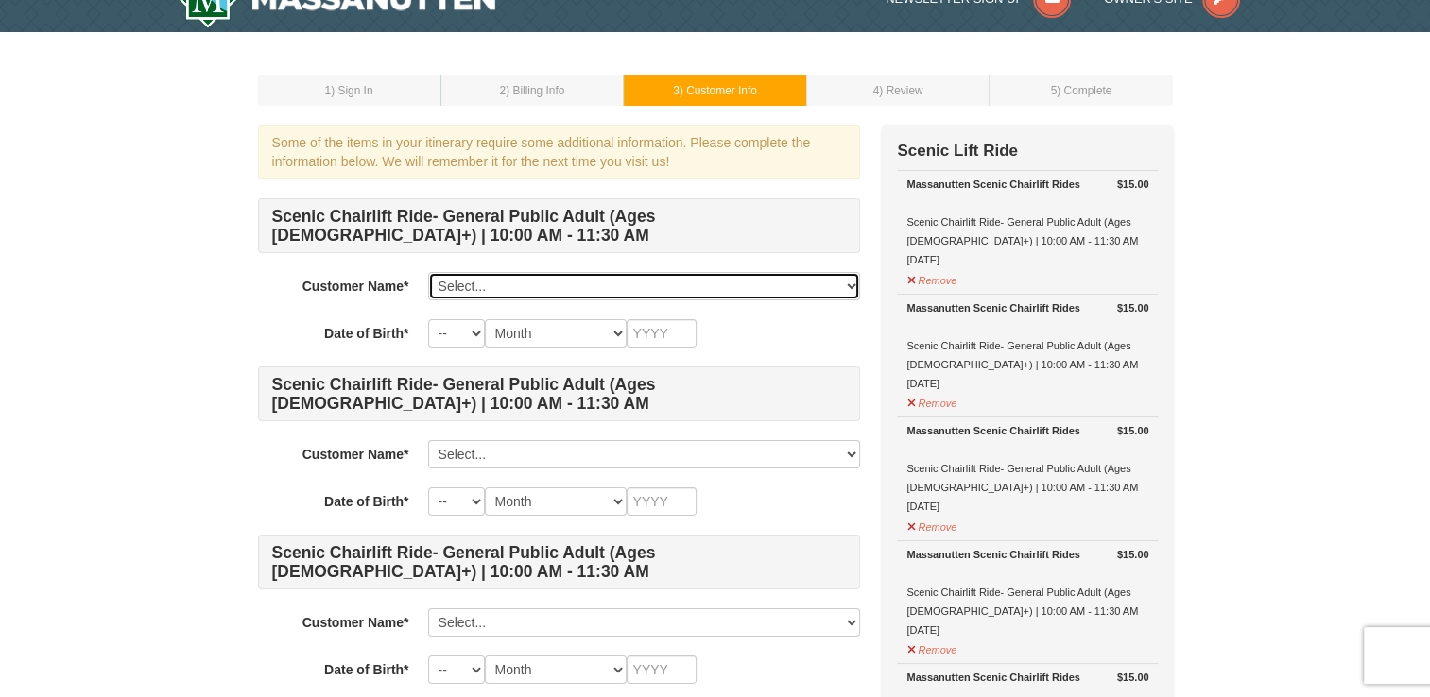
click at [846, 284] on select "Select... Cathy Davis Michael Davis Whit Davis Richard Davis Add New..." at bounding box center [644, 286] width 432 height 28
select select "22917625"
click at [428, 272] on select "Select... Cathy Davis Michael Davis Whit Davis Richard Davis Add New..." at bounding box center [644, 286] width 432 height 28
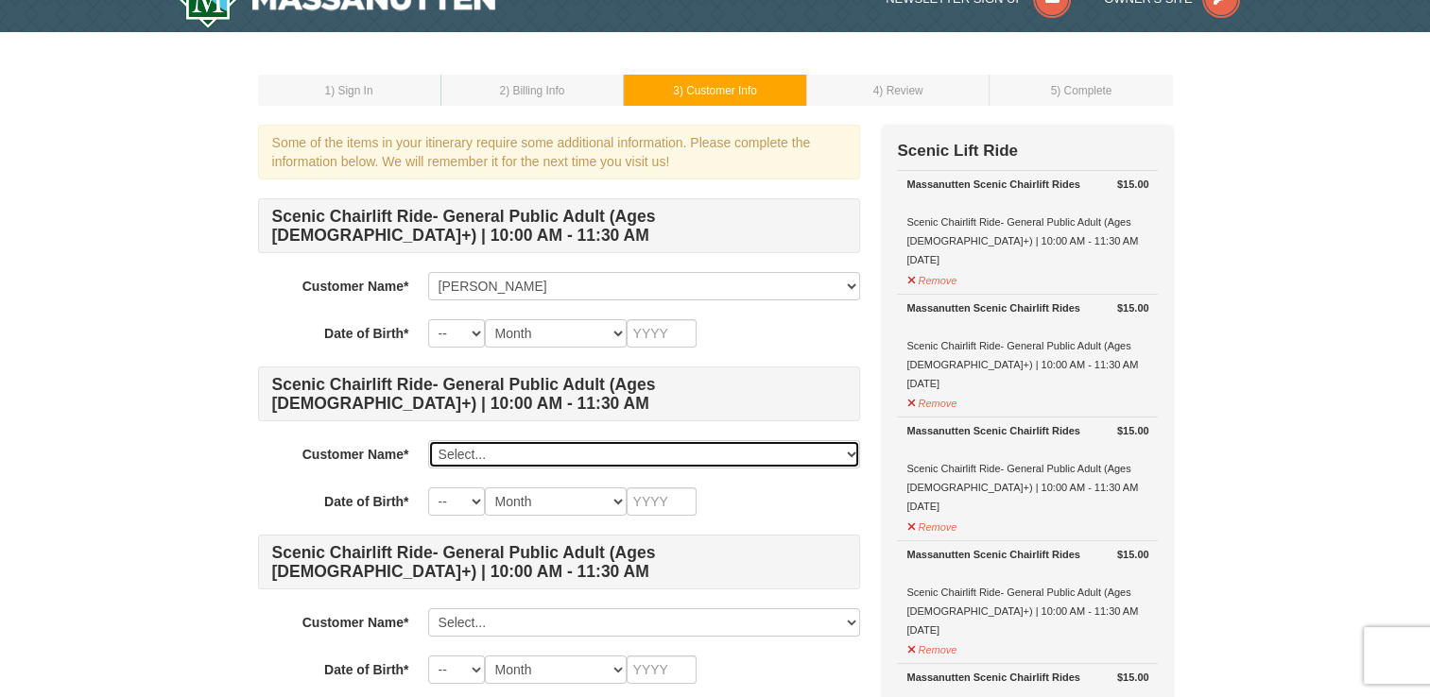
click at [851, 452] on select "Select... Cathy Davis Michael Davis Whit Davis Richard Davis Add New..." at bounding box center [644, 454] width 432 height 28
select select "23706333"
click at [428, 440] on select "Select... Cathy Davis Michael Davis Whit Davis Richard Davis Add New..." at bounding box center [644, 454] width 432 height 28
select select "16"
select select "10"
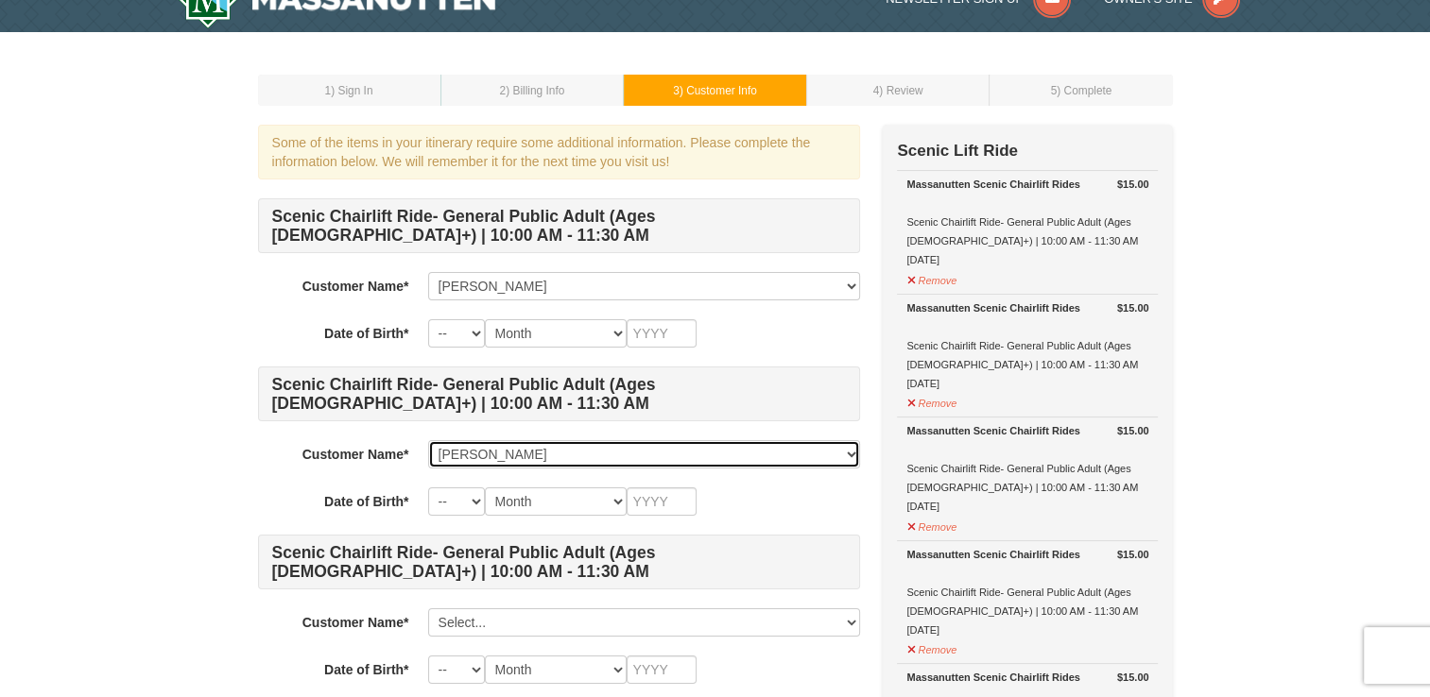
type input "2009"
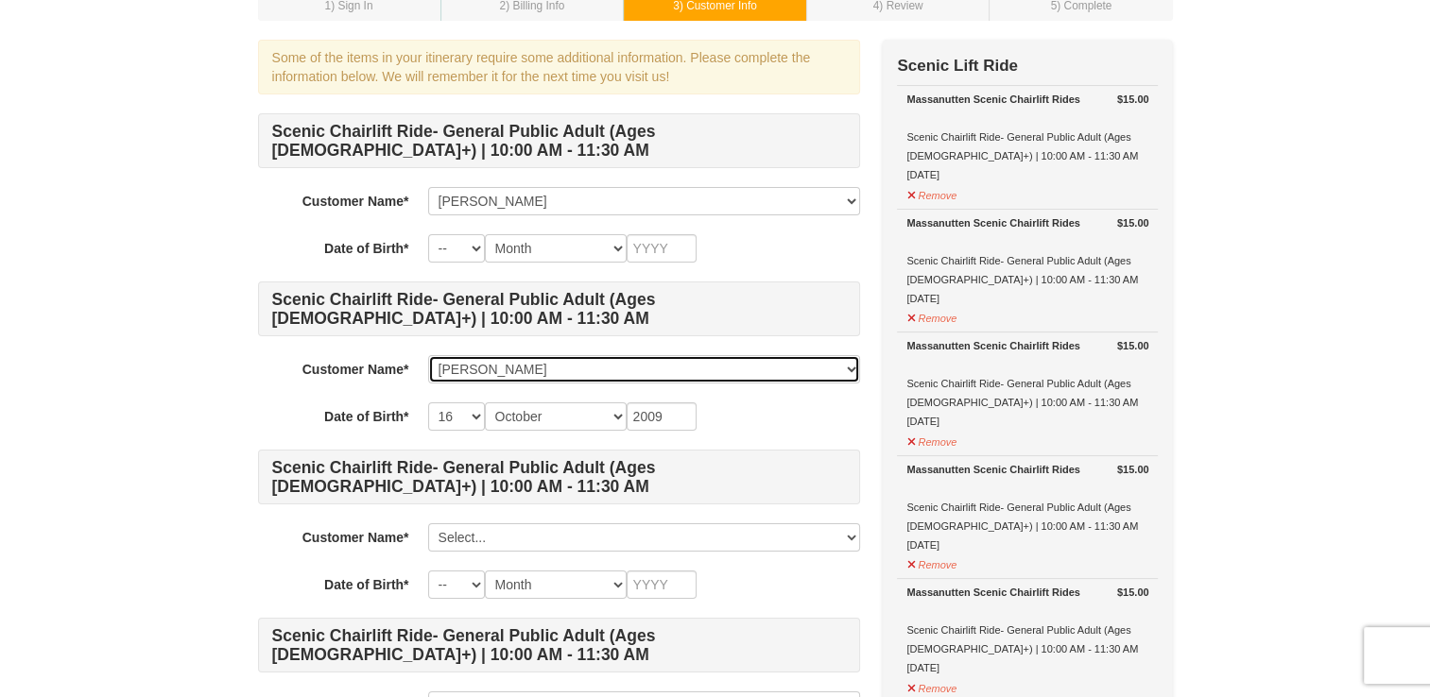
scroll to position [120, 0]
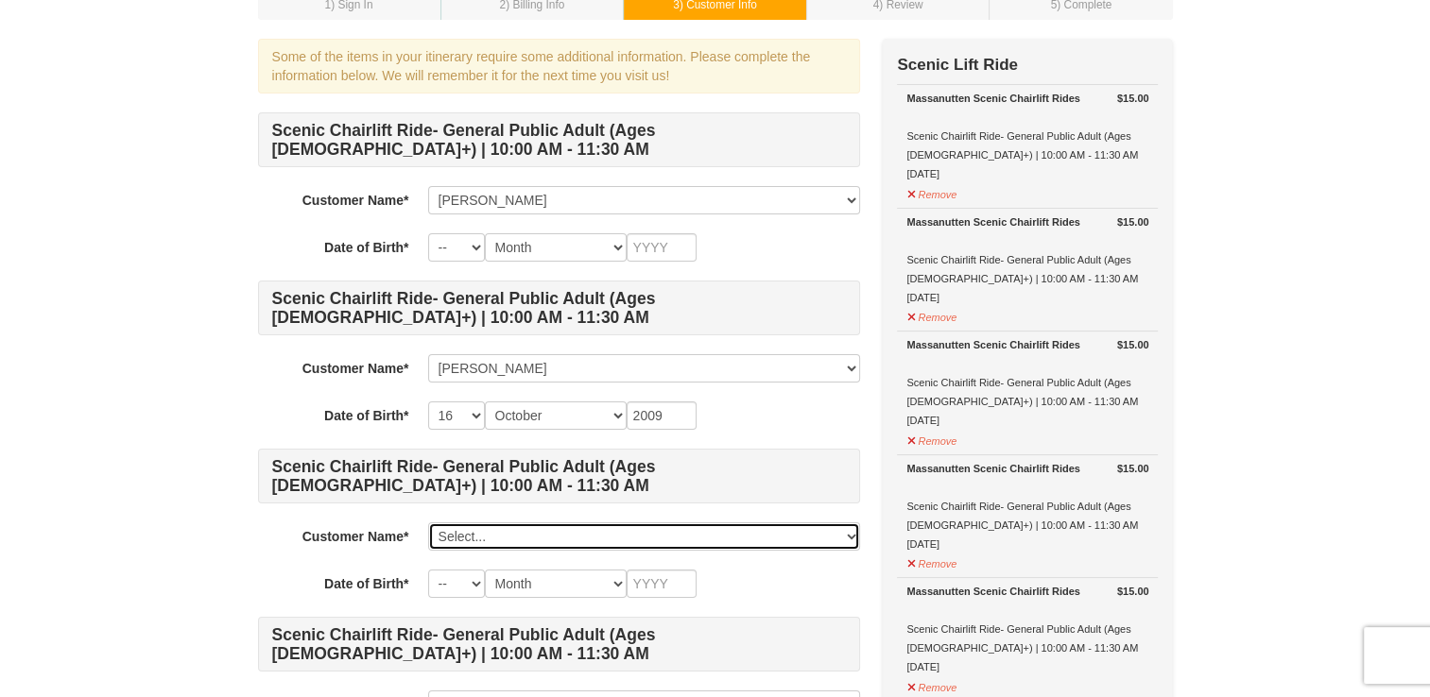
click at [849, 532] on select "Select... Cathy Davis Michael Davis Whit Davis Richard Davis Add New..." at bounding box center [644, 537] width 432 height 28
select select "26670893"
click at [428, 523] on select "Select... Cathy Davis Michael Davis Whit Davis Richard Davis Add New..." at bounding box center [644, 537] width 432 height 28
select select "08"
select select "12"
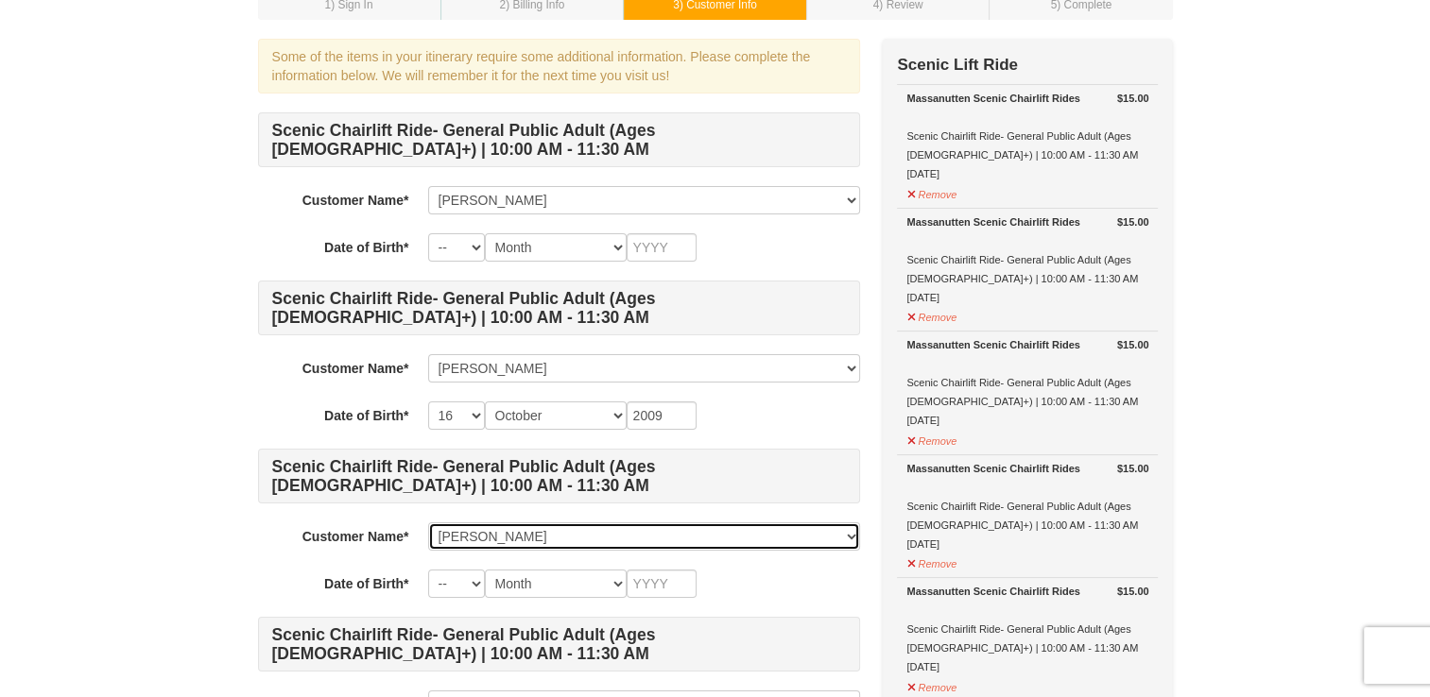
type input "1968"
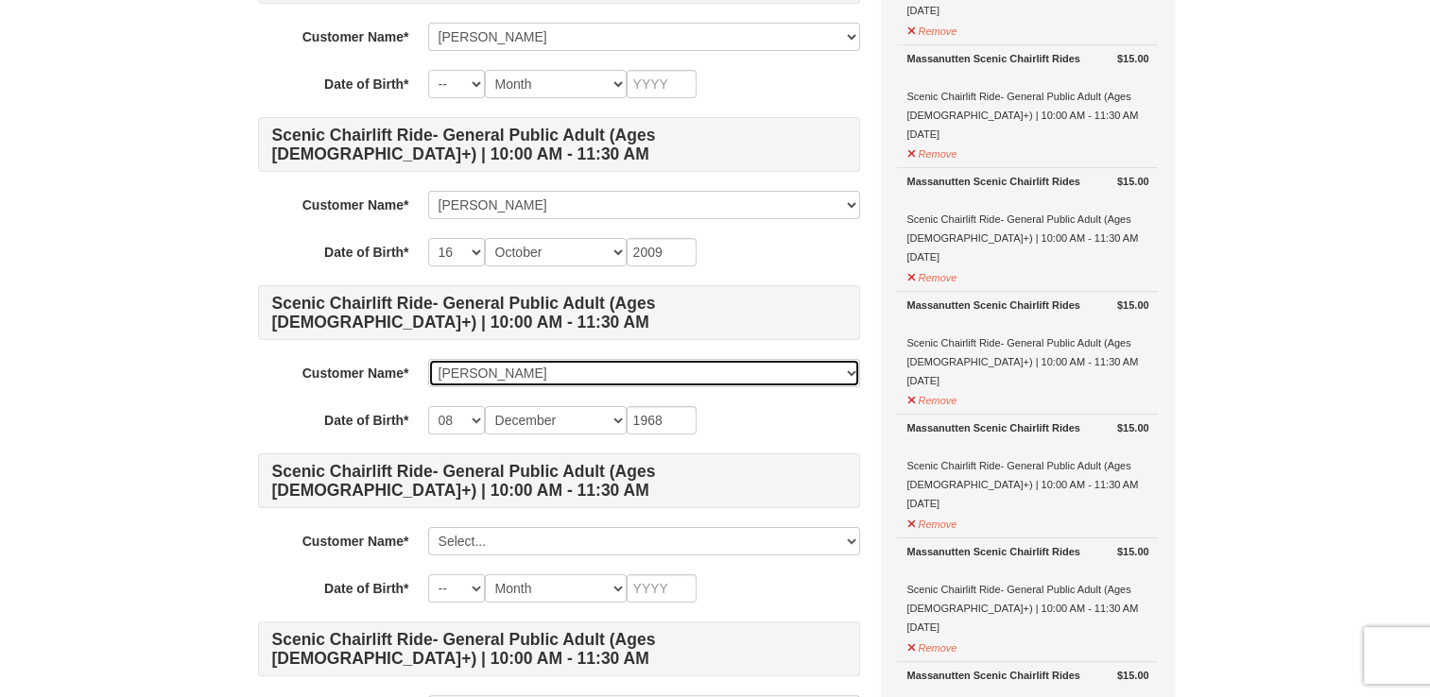
scroll to position [285, 0]
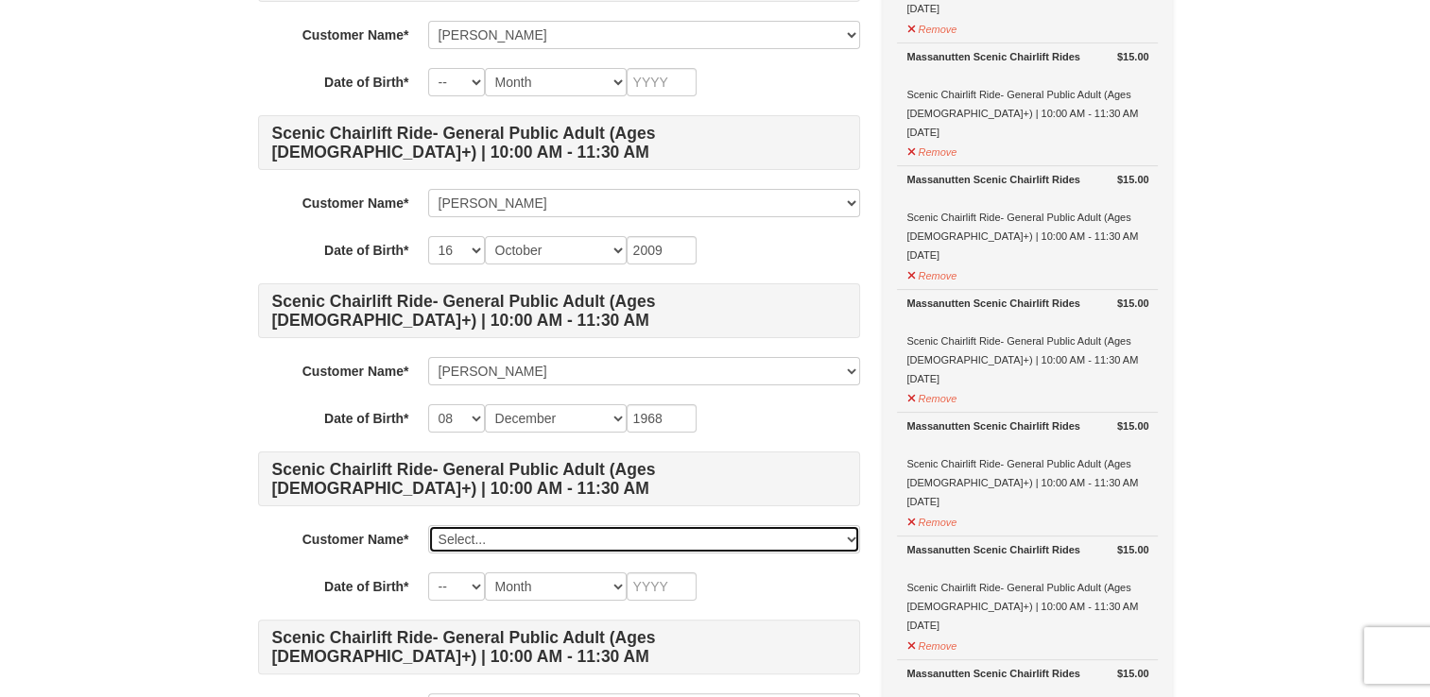
click at [849, 533] on select "Select... Cathy Davis Michael Davis Whit Davis Richard Davis Add New..." at bounding box center [644, 539] width 432 height 28
select select "23706377"
click at [428, 525] on select "Select... Cathy Davis Michael Davis Whit Davis Richard Davis Add New..." at bounding box center [644, 539] width 432 height 28
select select "21"
select select "09"
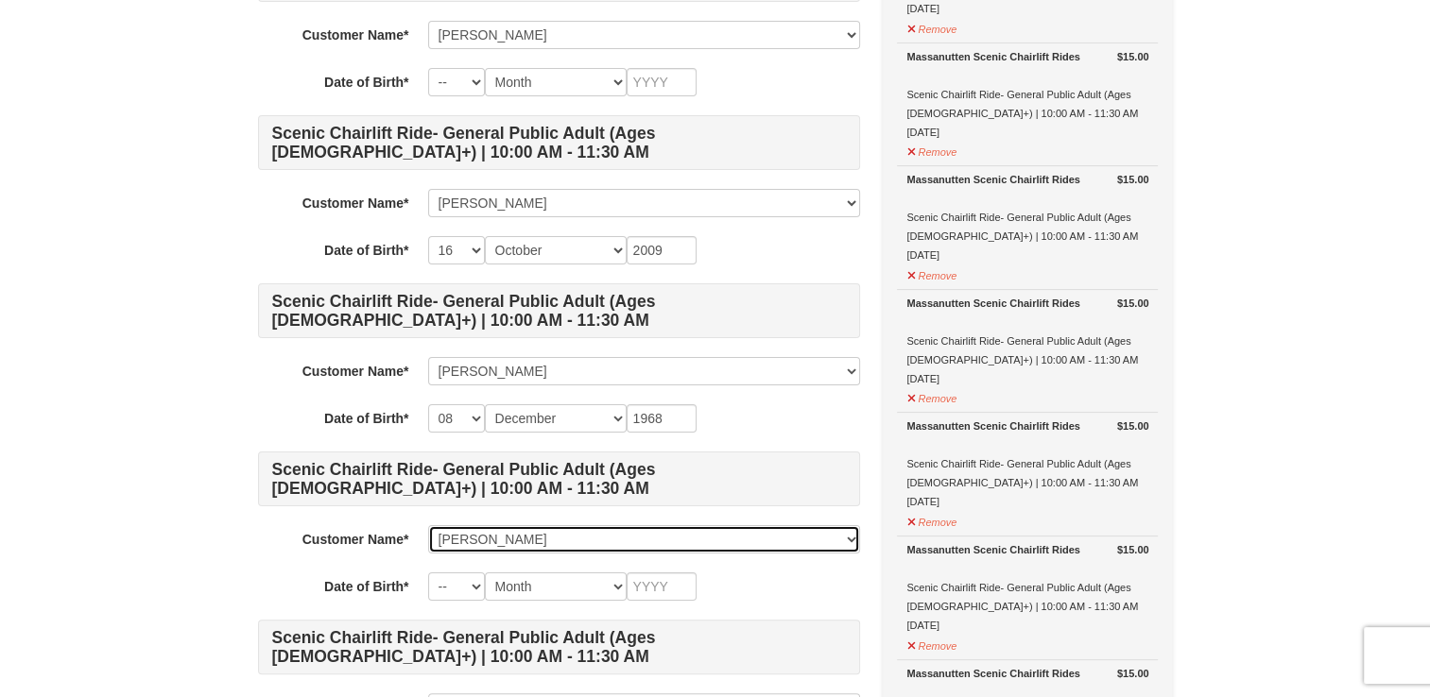
type input "2009"
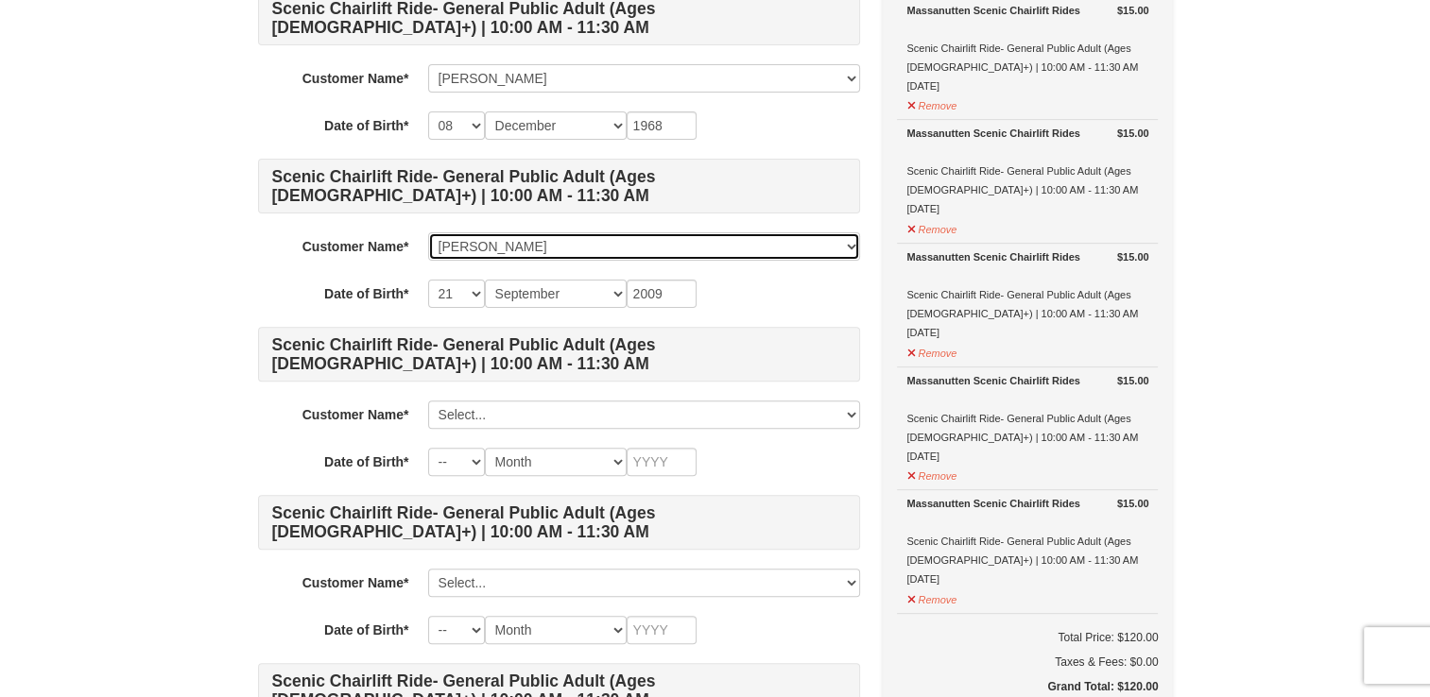
scroll to position [578, 0]
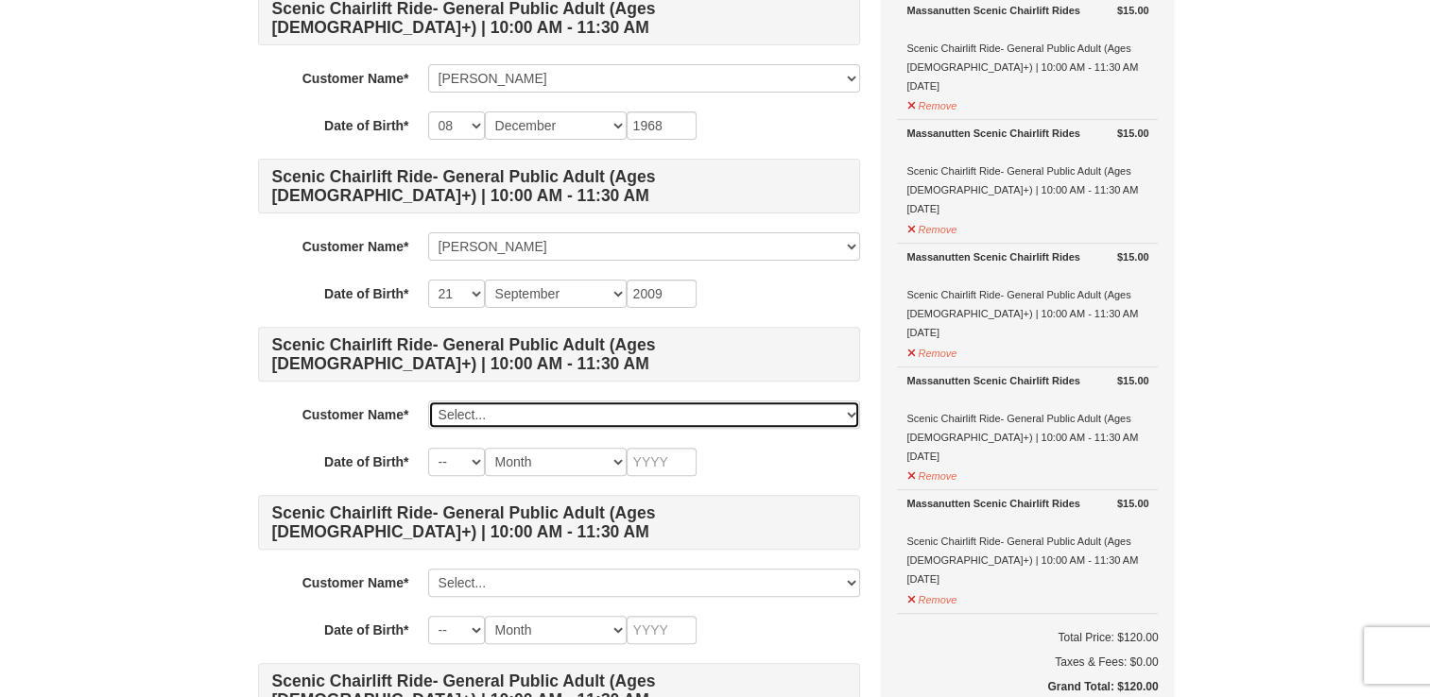
click at [851, 411] on select "Select... Cathy Davis Michael Davis Whit Davis Richard Davis Add New..." at bounding box center [644, 415] width 432 height 28
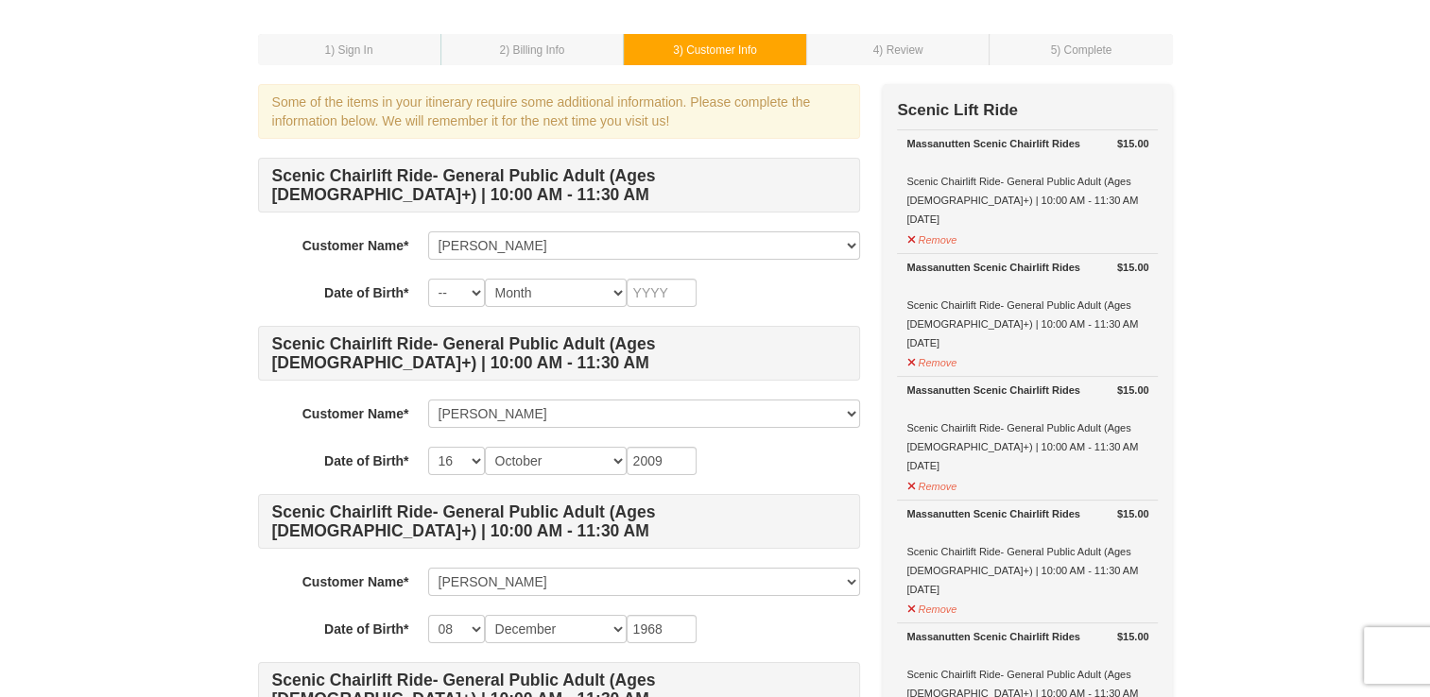
scroll to position [72, 0]
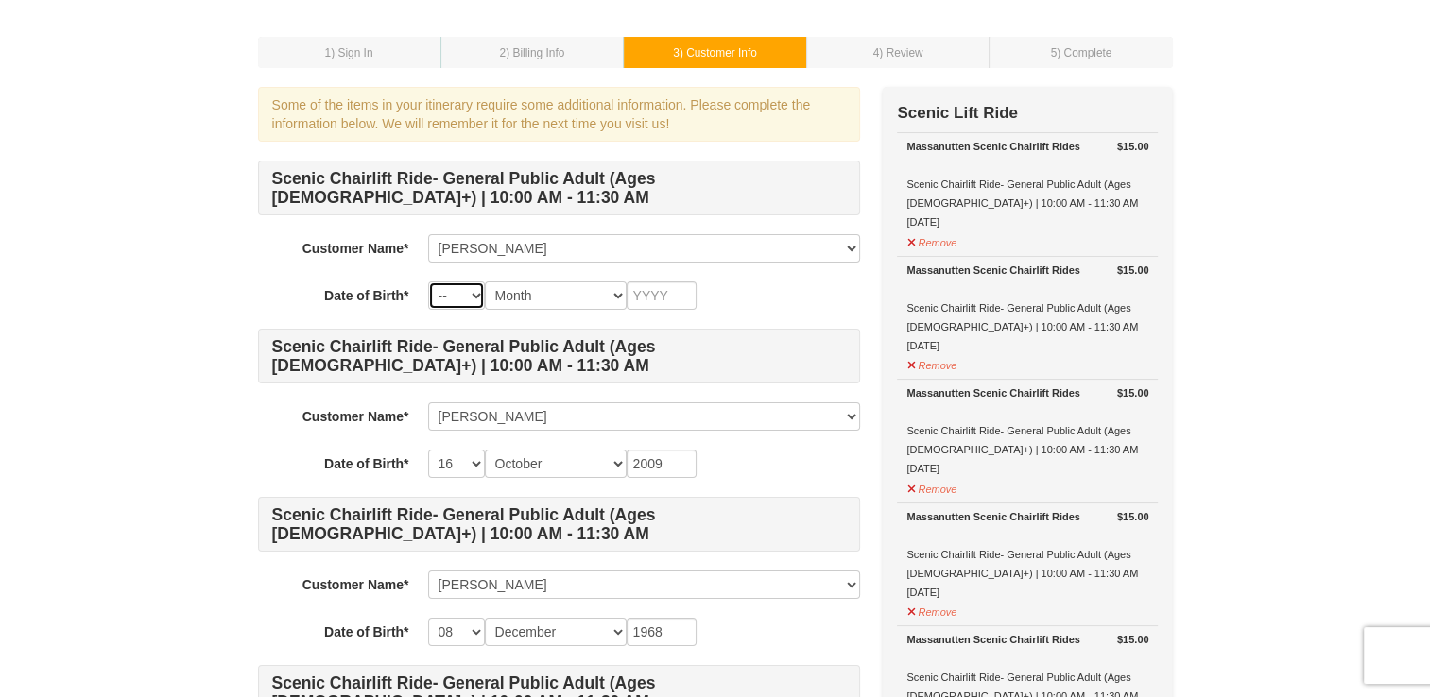
click at [472, 293] on select "-- 01 02 03 04 05 06 07 08 09 10 11 12 13 14 15 16 17 18 19 20 21 22 23 24 25 2…" at bounding box center [456, 296] width 57 height 28
select select "02"
click at [428, 282] on select "-- 01 02 03 04 05 06 07 08 09 10 11 12 13 14 15 16 17 18 19 20 21 22 23 24 25 2…" at bounding box center [456, 296] width 57 height 28
click at [624, 296] on select "Month January February March April May June July August September October Novem…" at bounding box center [556, 296] width 142 height 28
select select "11"
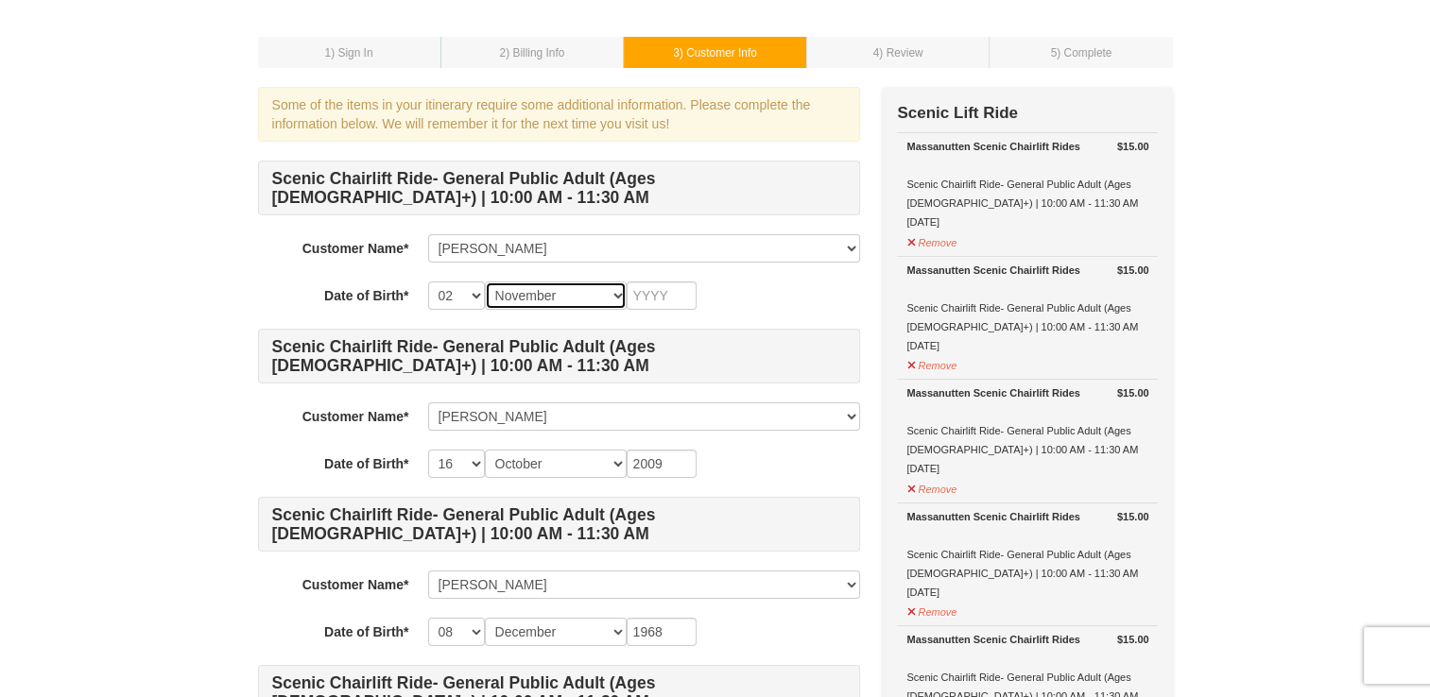
click at [485, 282] on select "Month January February March April May June July August September October Novem…" at bounding box center [556, 296] width 142 height 28
click at [677, 296] on input "text" at bounding box center [662, 296] width 70 height 28
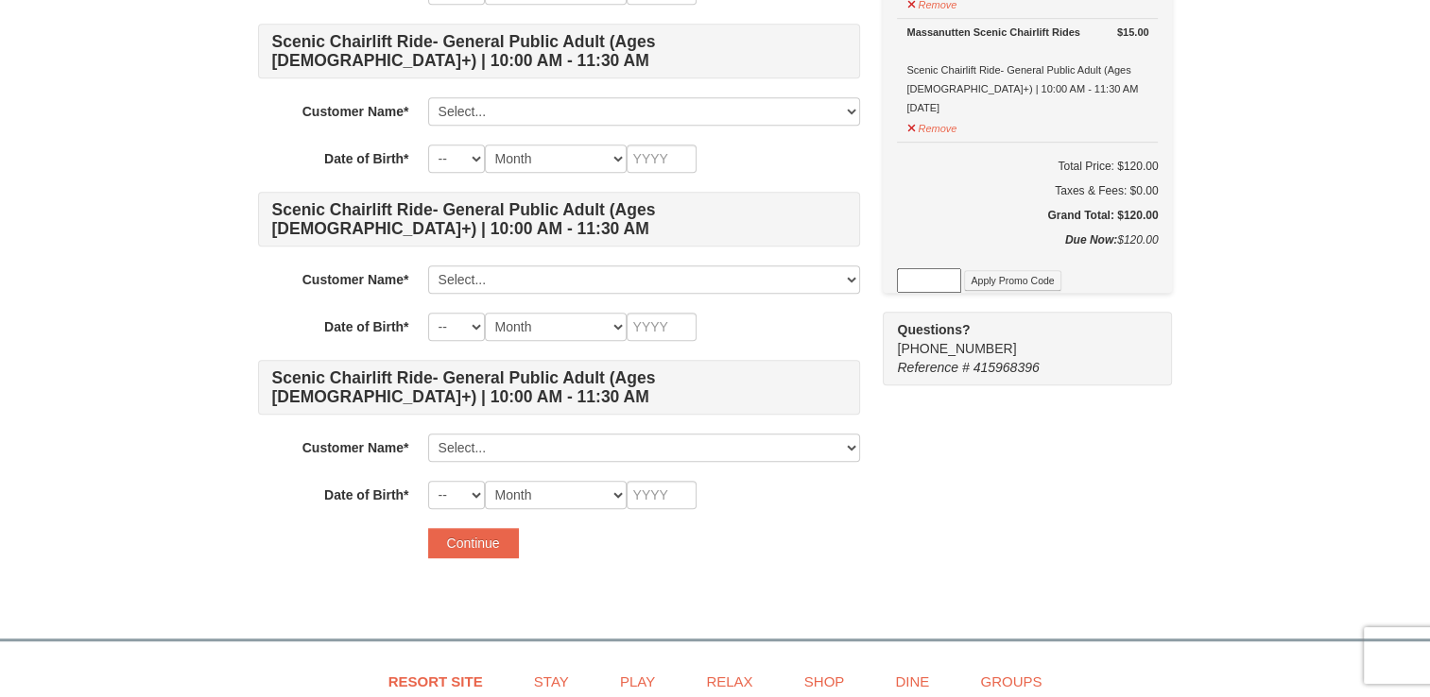
scroll to position [1051, 0]
type input "1971"
click at [461, 535] on button "Continue" at bounding box center [473, 542] width 91 height 30
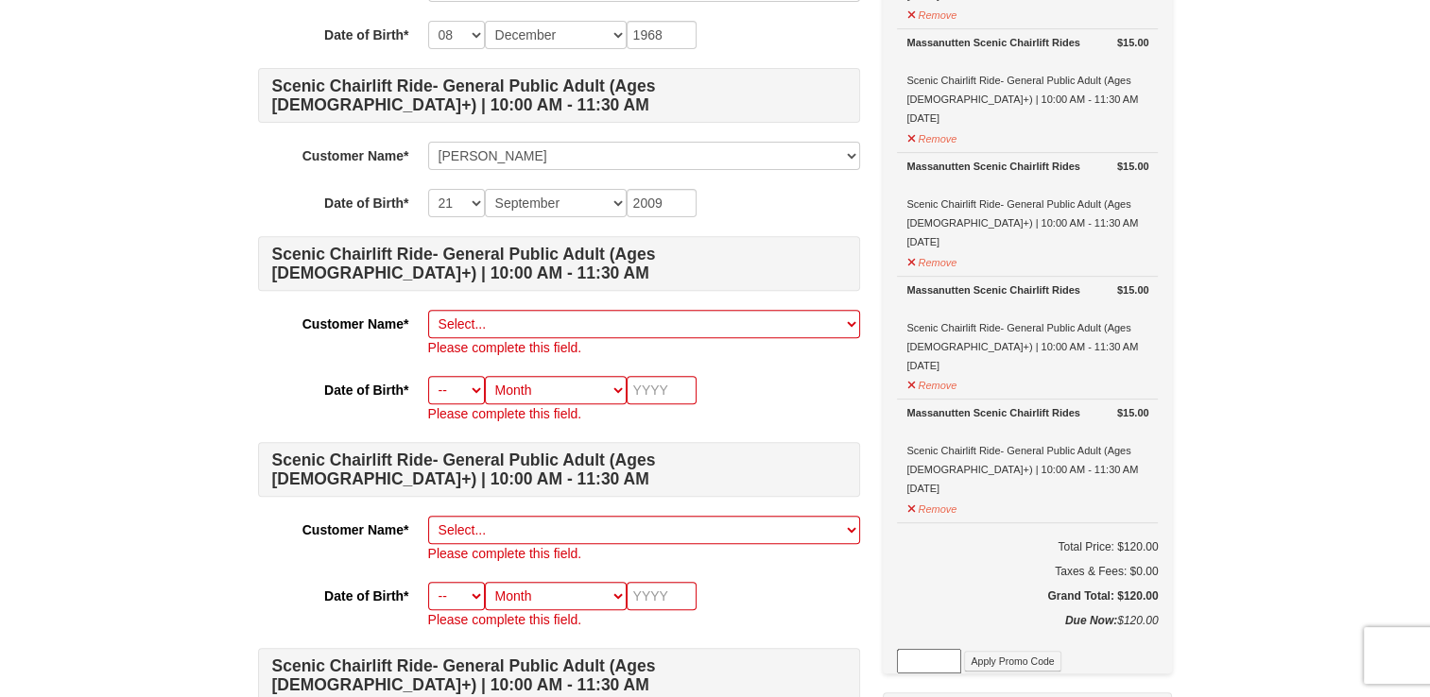
scroll to position [672, 0]
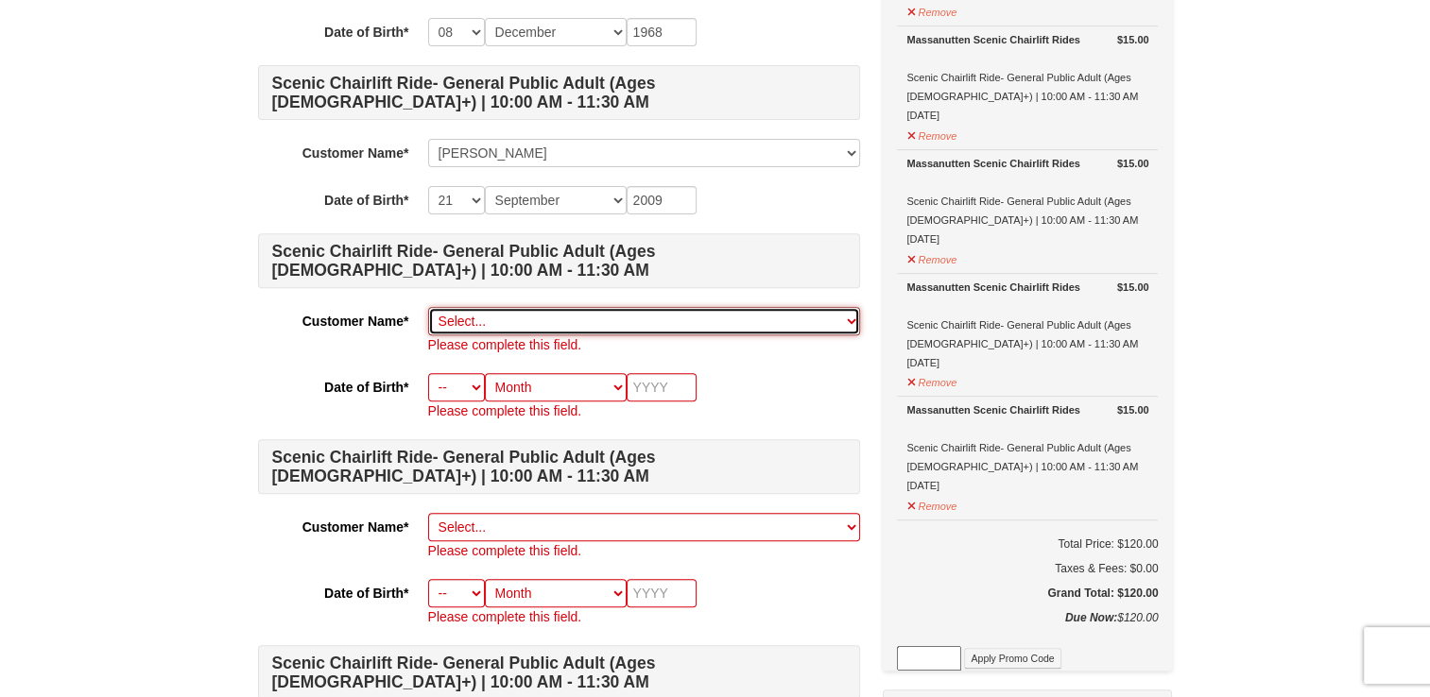
click at [846, 321] on select "Select... Cathy Davis Michael Davis Whit Davis Richard Davis Add New..." at bounding box center [644, 321] width 432 height 28
select select "22917625"
click at [428, 307] on select "Select... Cathy Davis Michael Davis Whit Davis Richard Davis Add New..." at bounding box center [644, 321] width 432 height 28
select select "02"
select select "11"
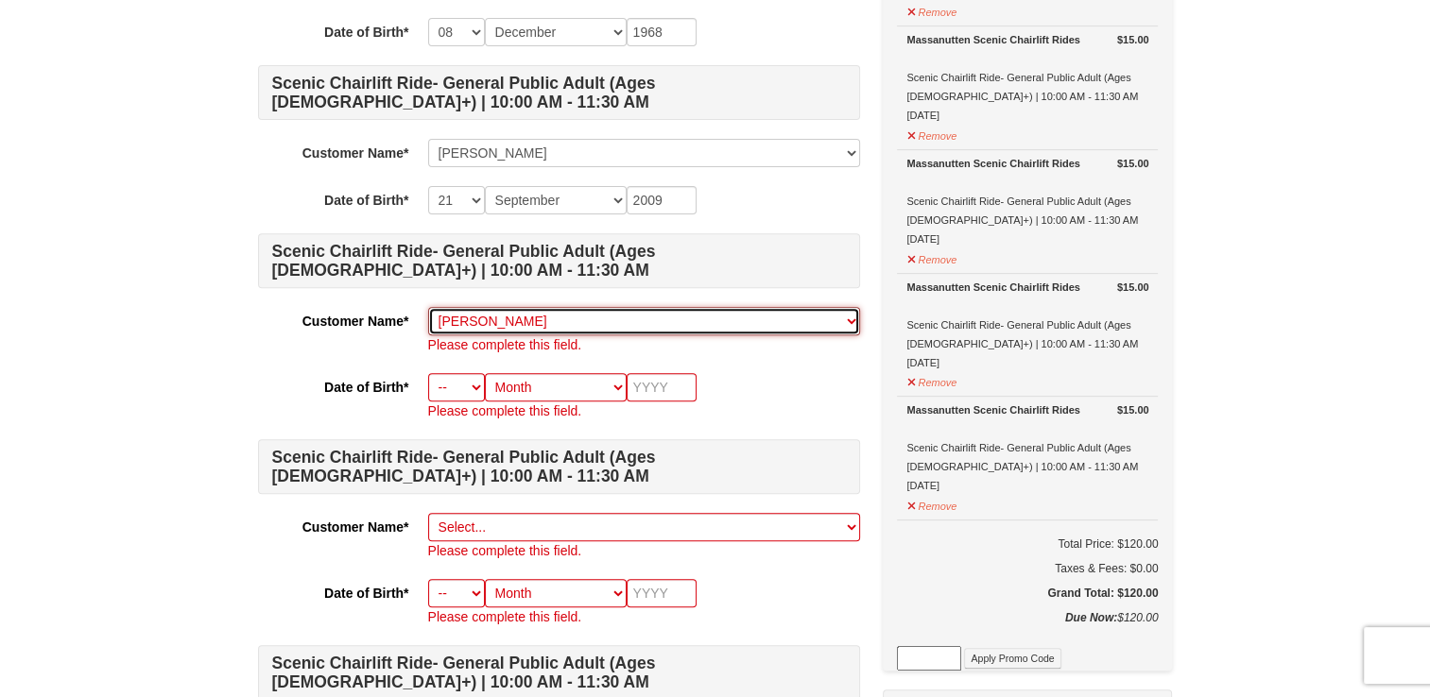
type input "1971"
click at [757, 319] on select "Select... Cathy Davis Michael Davis Whit Davis Richard Davis Add New..." at bounding box center [644, 321] width 432 height 28
click at [525, 319] on select "Select... Cathy Davis Michael Davis Whit Davis Richard Davis Add New..." at bounding box center [644, 321] width 432 height 28
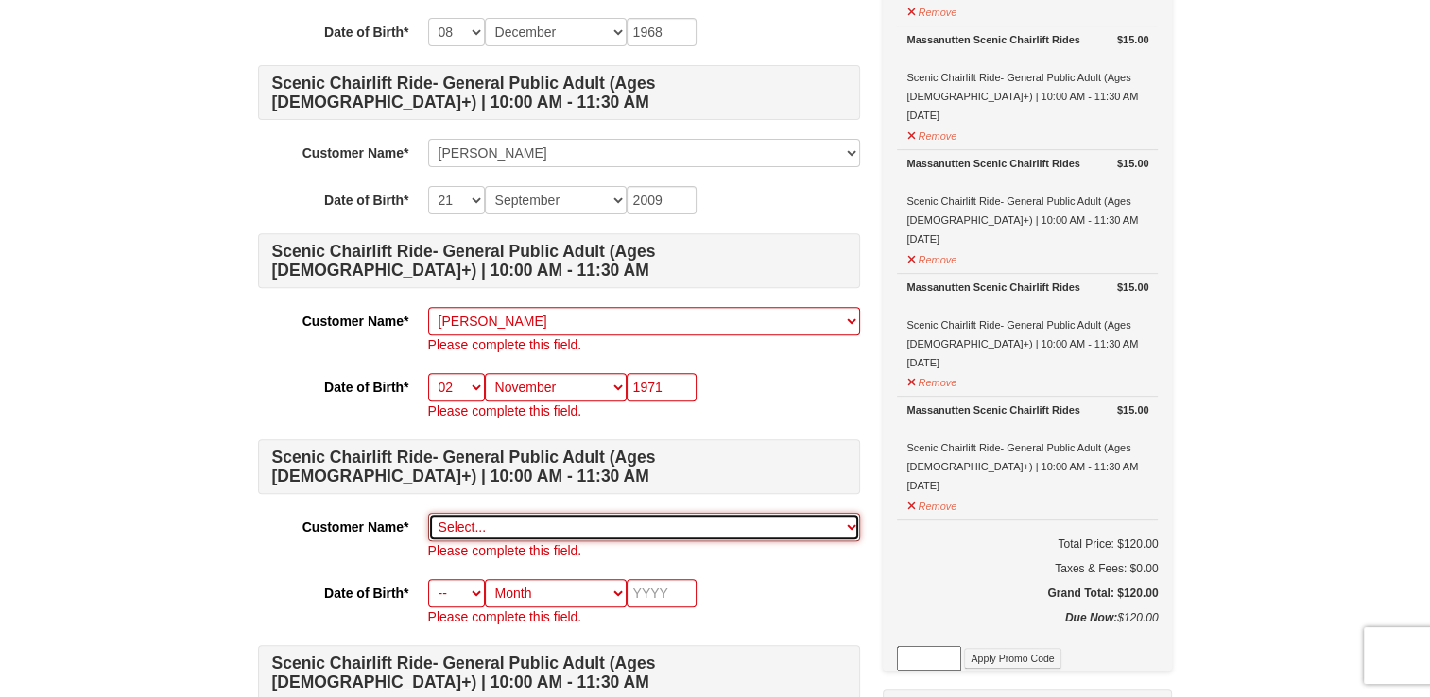
click at [578, 523] on select "Select... Cathy Davis Michael Davis Whit Davis Richard Davis Add New..." at bounding box center [644, 527] width 432 height 28
select select "23706333"
click at [428, 513] on select "Select... Cathy Davis Michael Davis Whit Davis Richard Davis Add New..." at bounding box center [644, 527] width 432 height 28
select select "16"
select select "10"
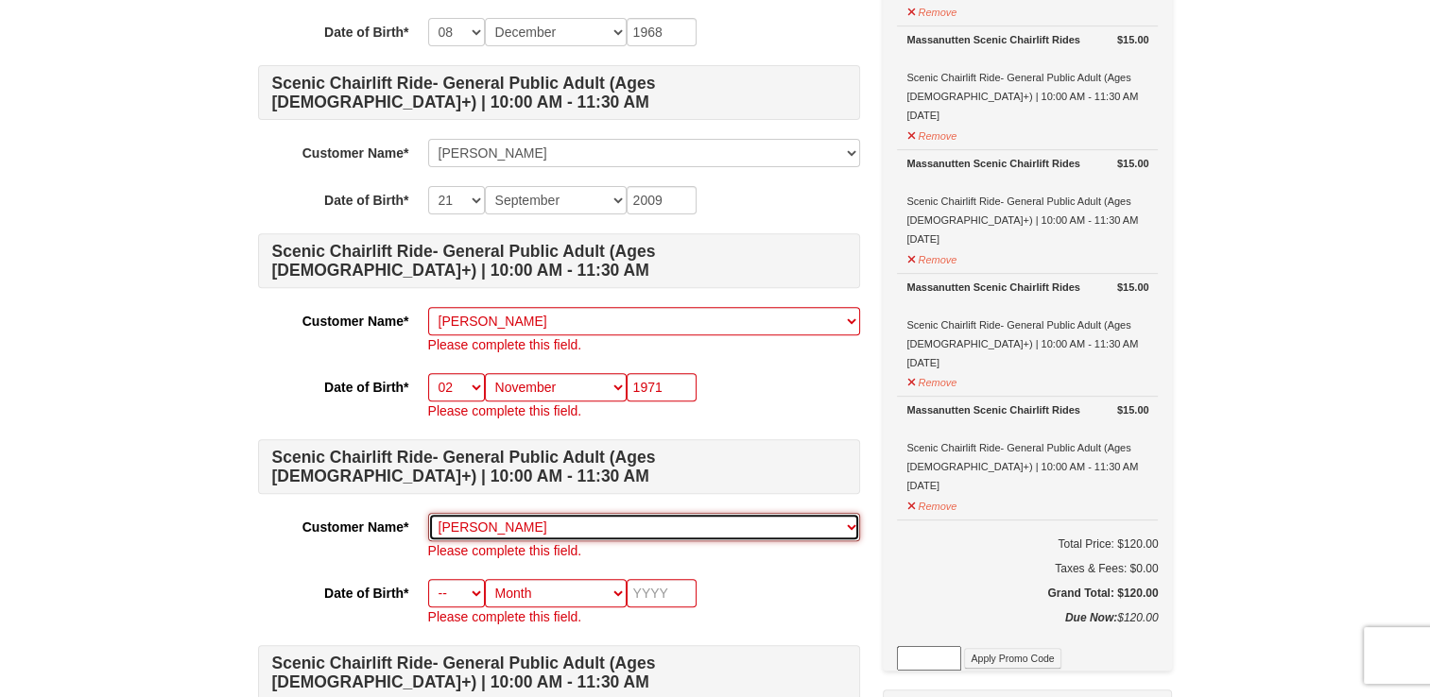
type input "2009"
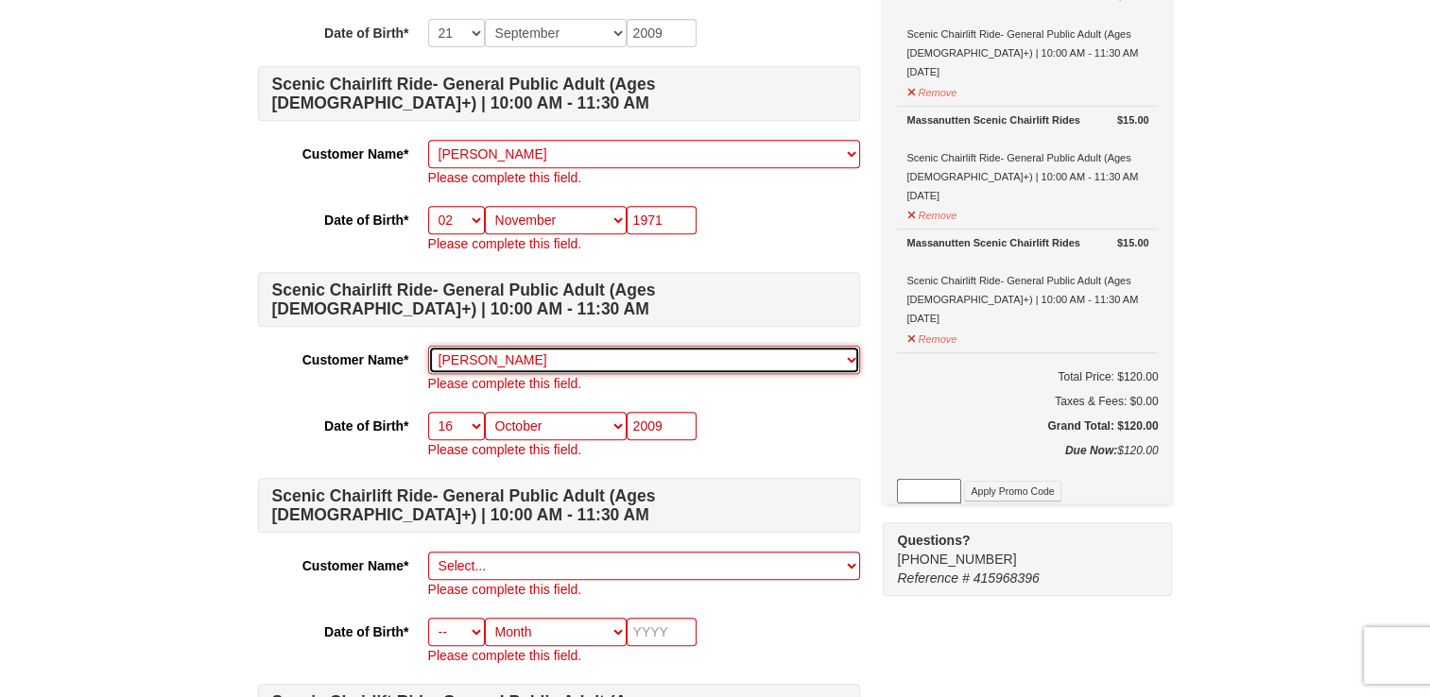
scroll to position [851, 0]
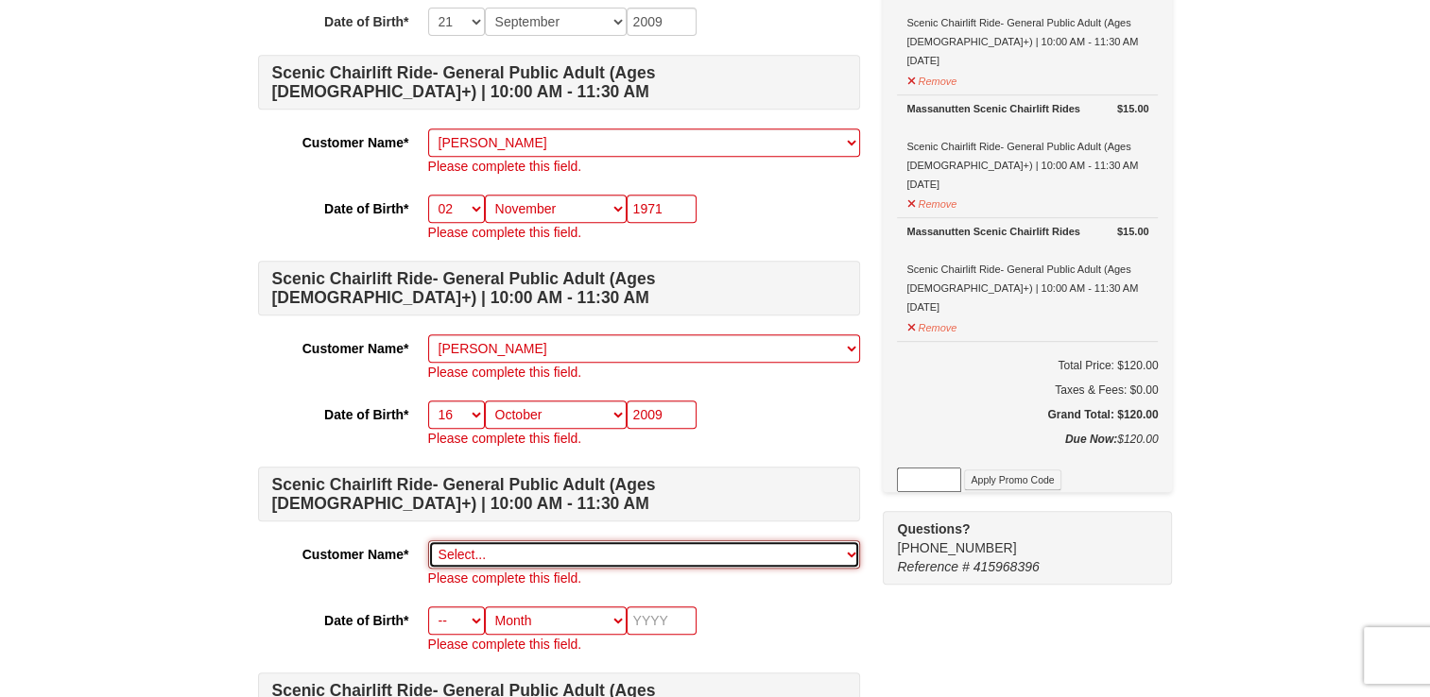
click at [847, 550] on select "Select... Cathy Davis Michael Davis Whit Davis Richard Davis Add New..." at bounding box center [644, 555] width 432 height 28
select select "23706377"
click at [428, 541] on select "Select... Cathy Davis Michael Davis Whit Davis Richard Davis Add New..." at bounding box center [644, 555] width 432 height 28
select select "21"
select select "09"
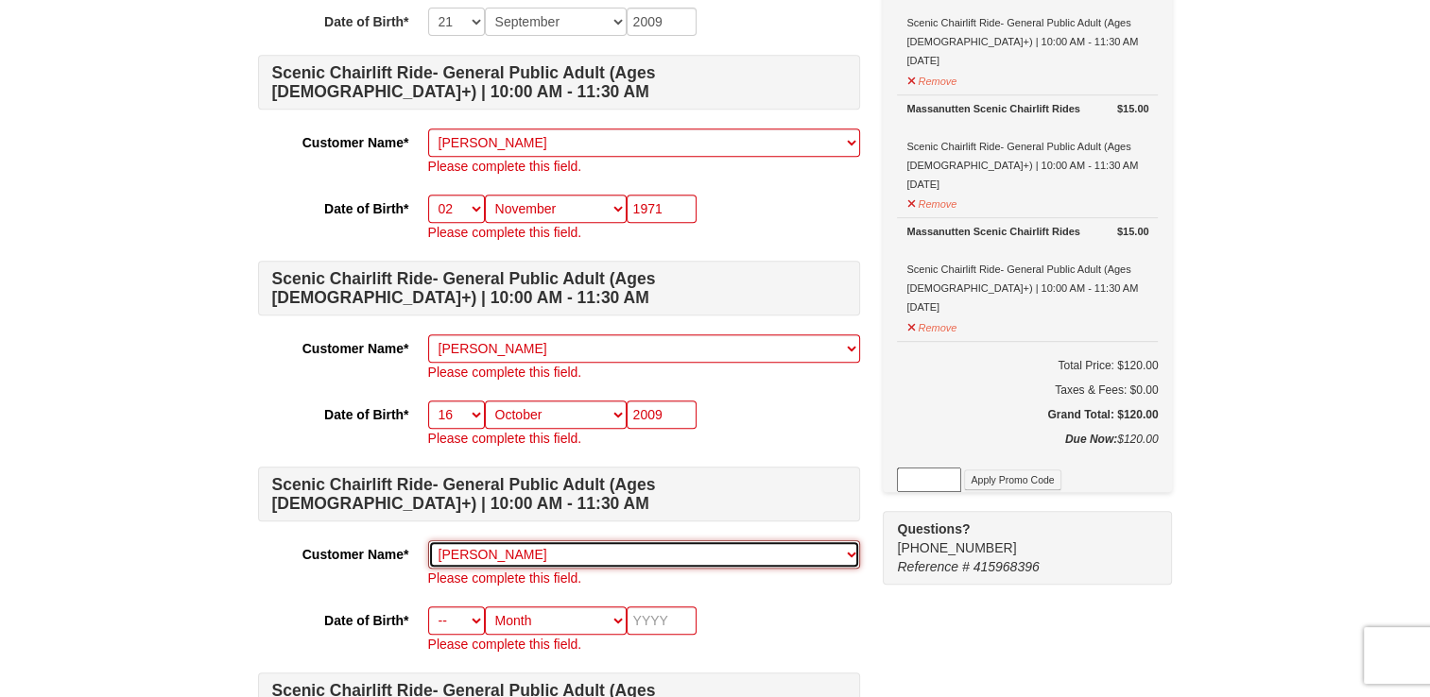
type input "2009"
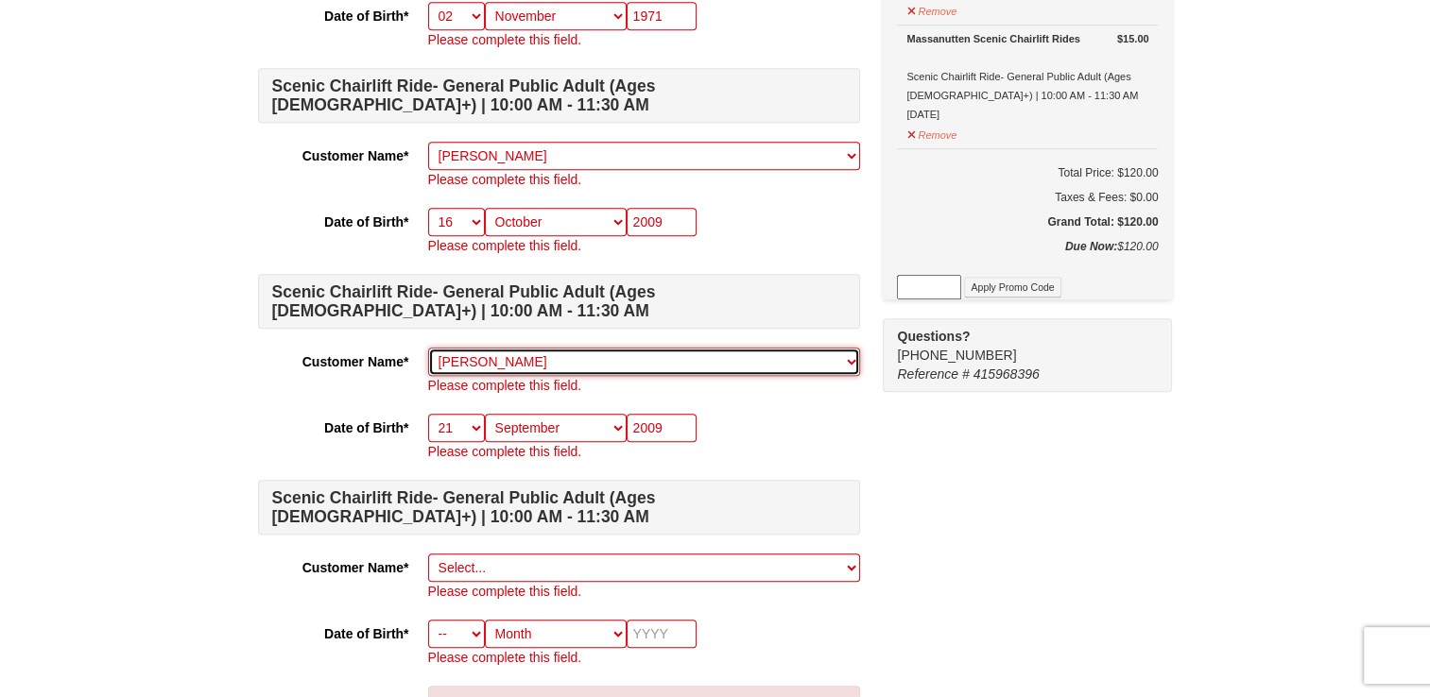
scroll to position [1081, 0]
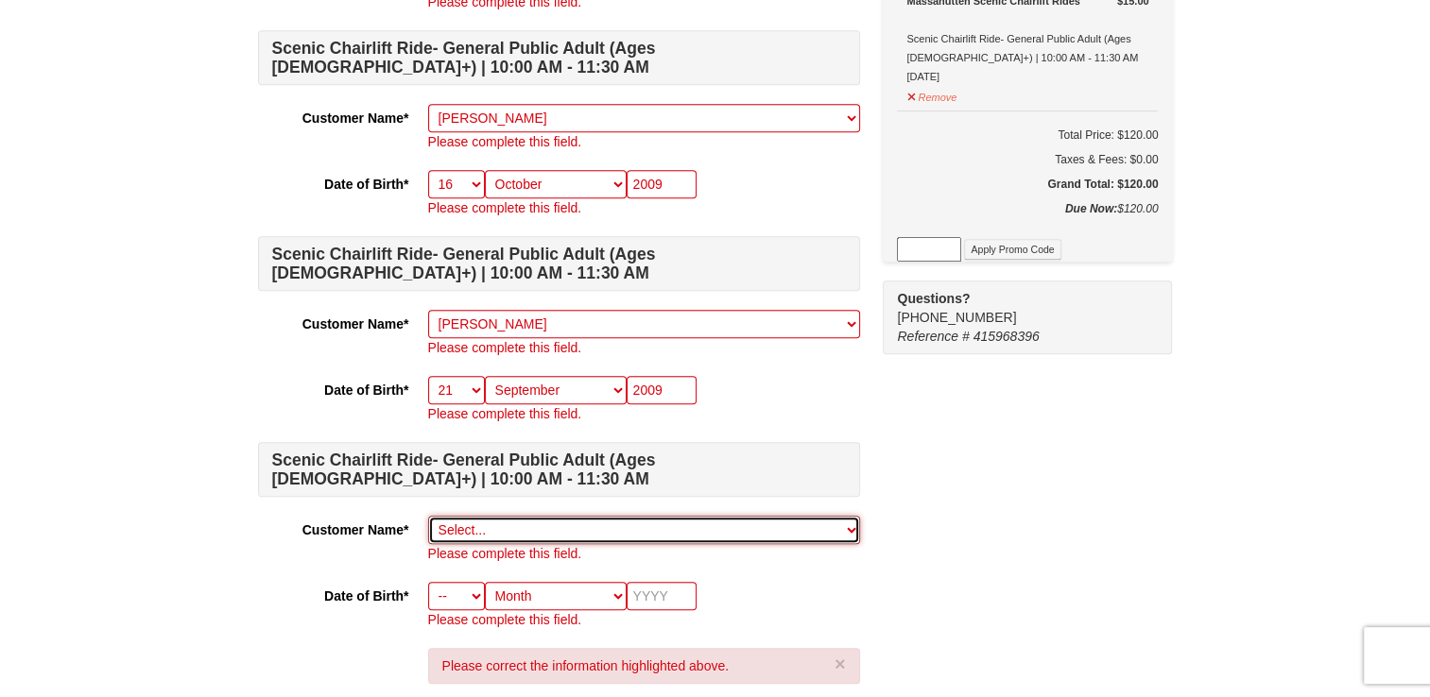
click at [851, 524] on select "Select... Cathy Davis Michael Davis Whit Davis Richard Davis Add New..." at bounding box center [644, 530] width 432 height 28
select select "26670893"
click at [428, 516] on select "Select... Cathy Davis Michael Davis Whit Davis Richard Davis Add New..." at bounding box center [644, 530] width 432 height 28
select select "08"
select select "12"
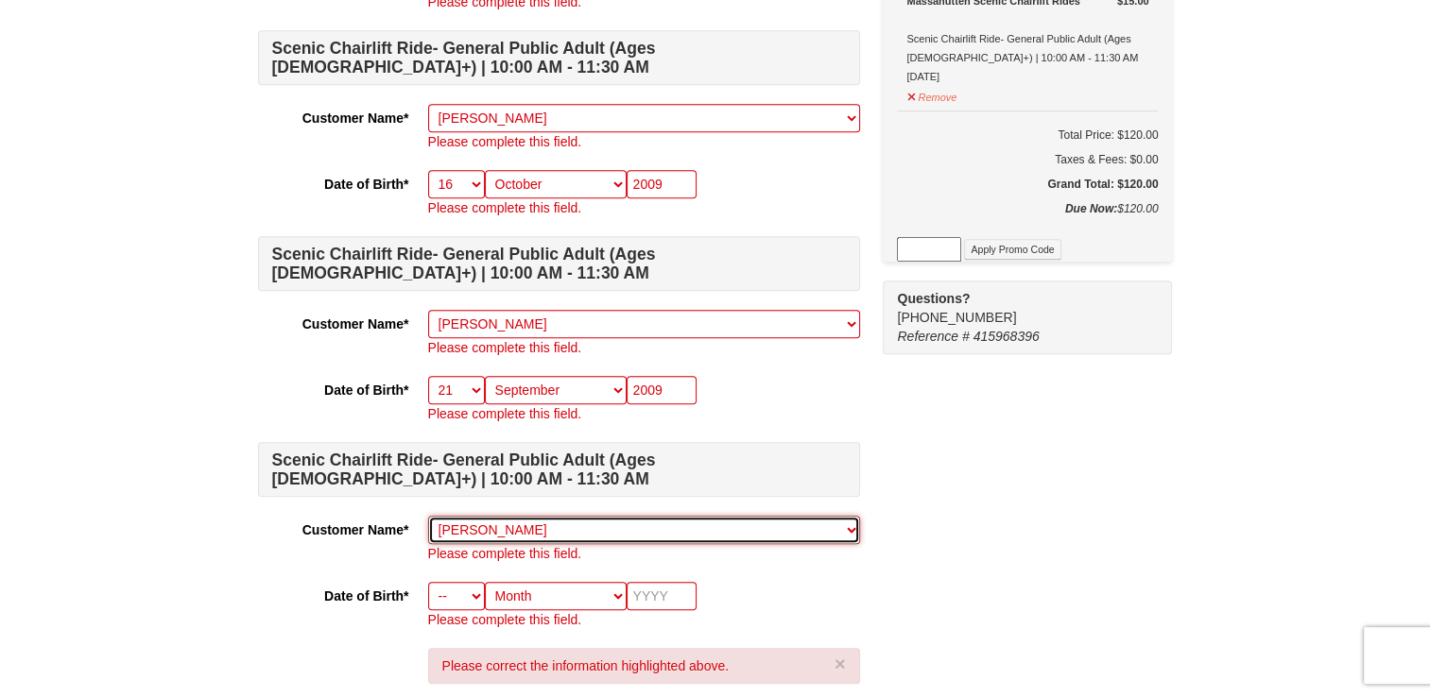
type input "1968"
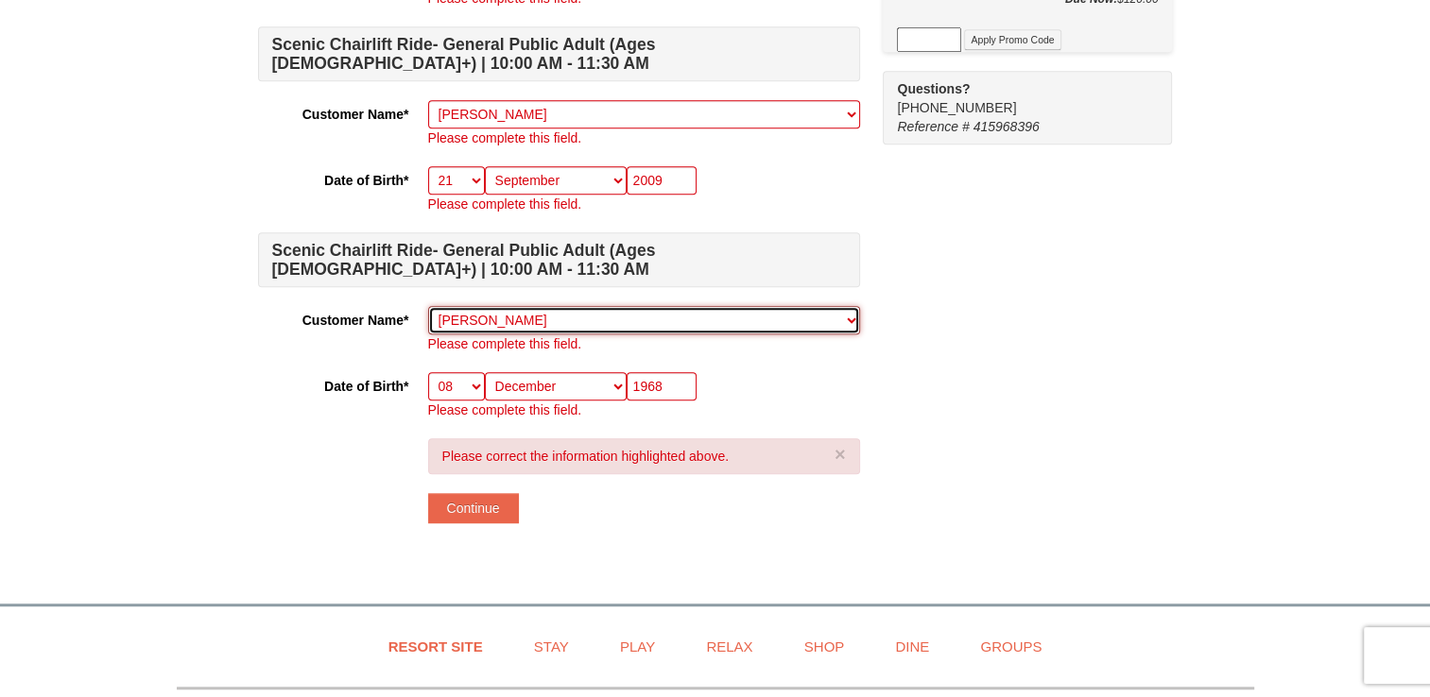
scroll to position [1292, 0]
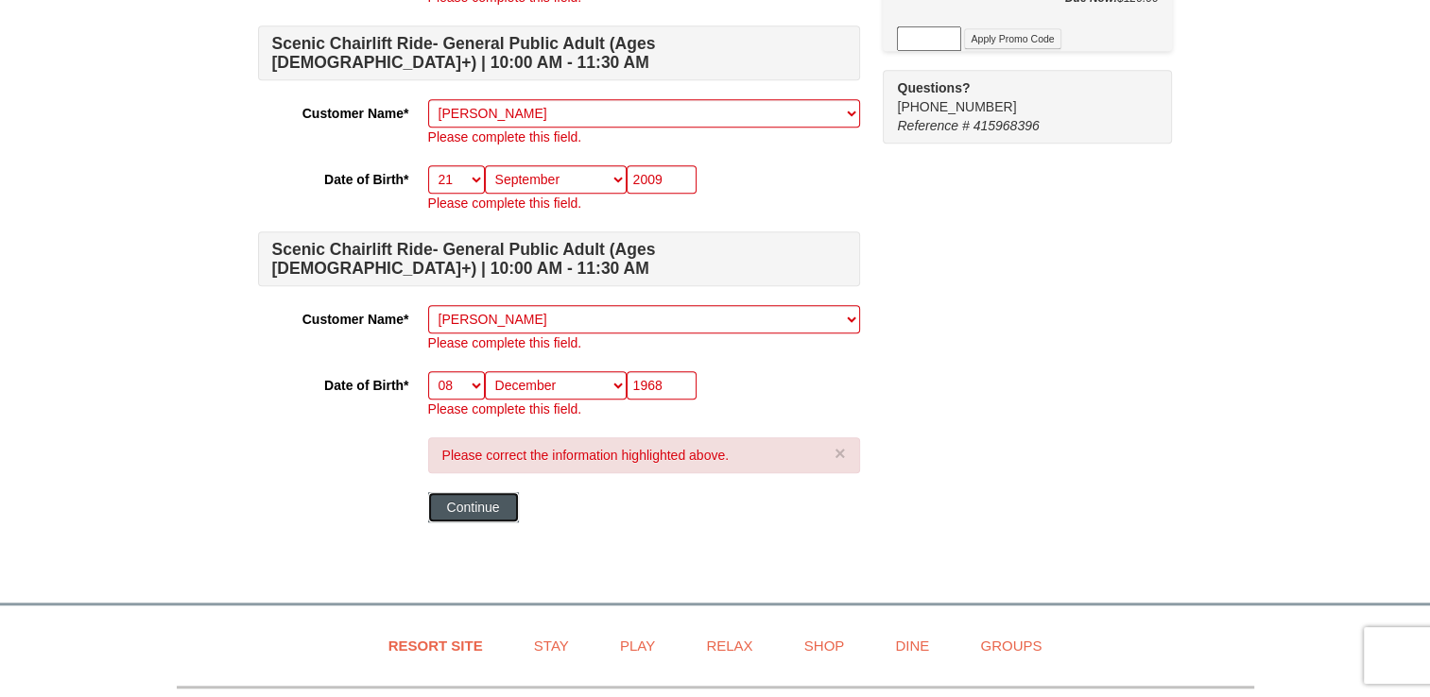
click at [479, 504] on button "Continue" at bounding box center [473, 507] width 91 height 30
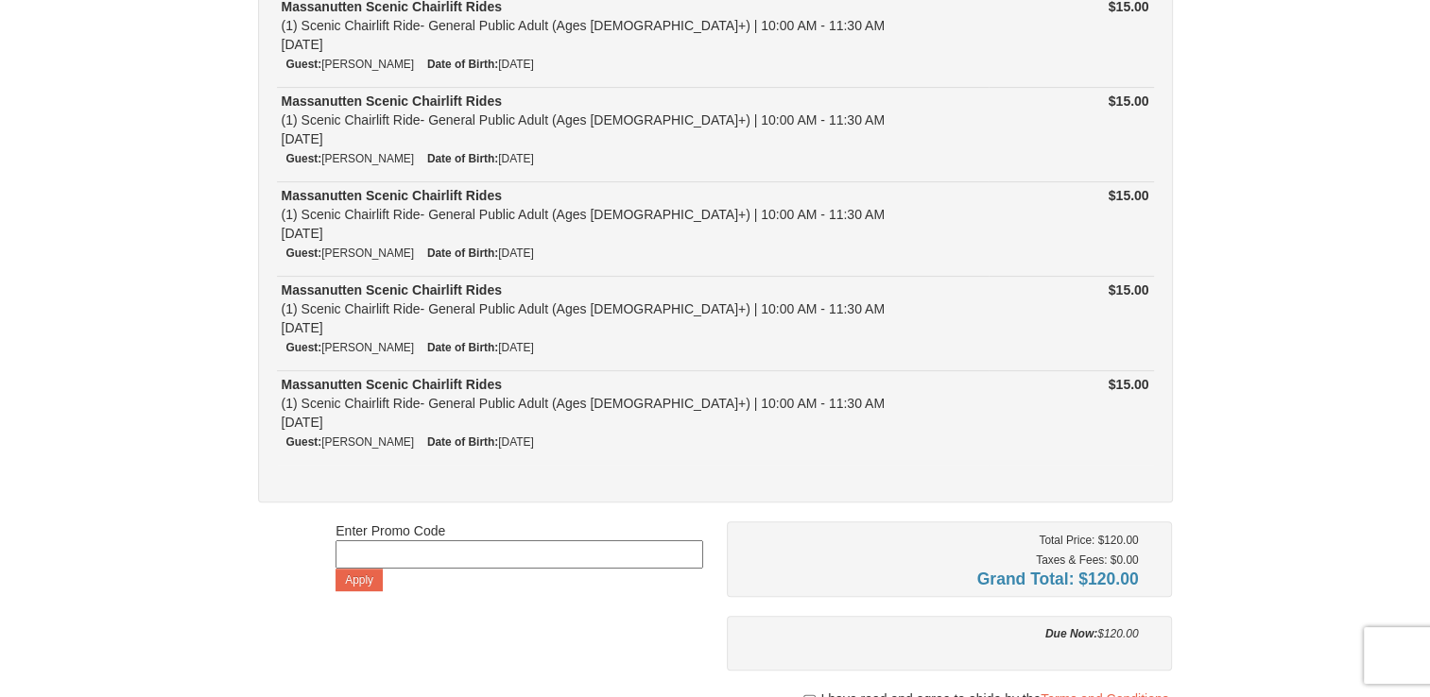
scroll to position [606, 0]
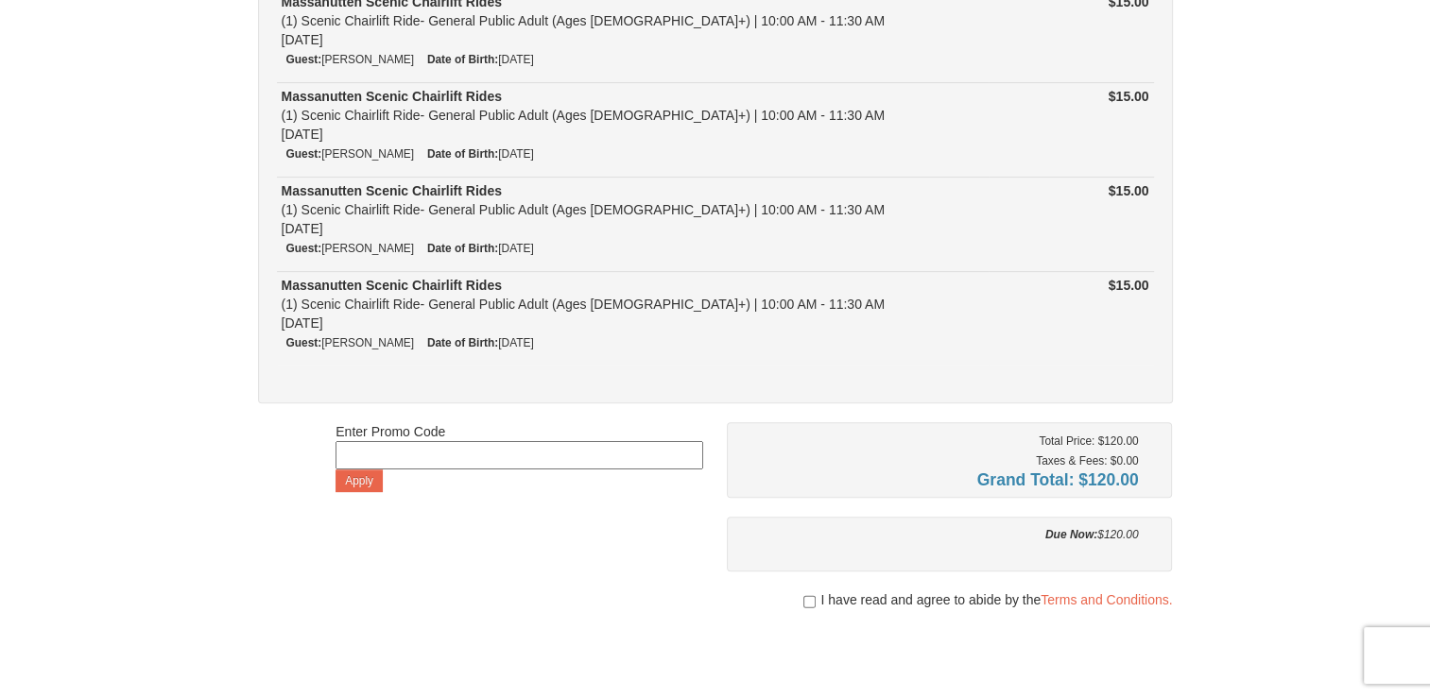
click at [478, 452] on input at bounding box center [519, 455] width 368 height 28
type input "GoDukes25"
click at [356, 471] on button "Apply" at bounding box center [358, 481] width 47 height 23
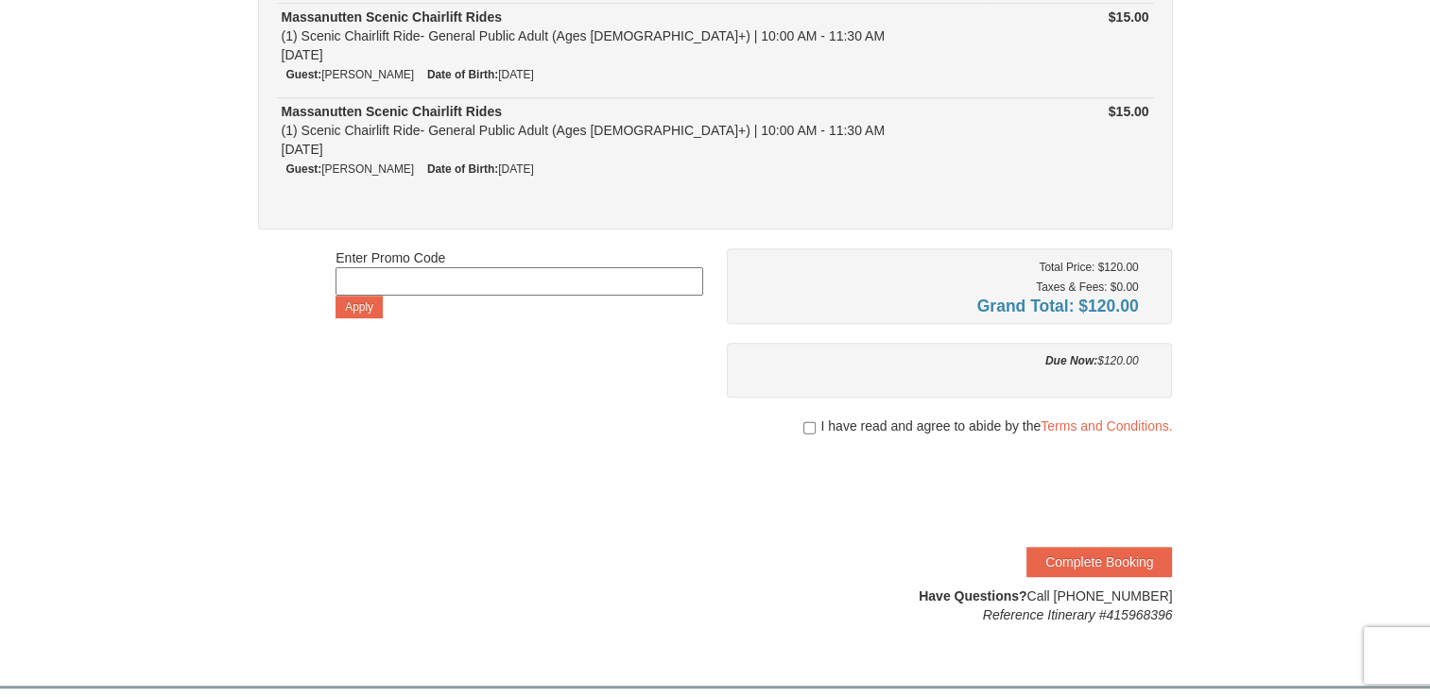
scroll to position [782, 0]
click at [806, 422] on input "checkbox" at bounding box center [809, 426] width 12 height 15
checkbox input "true"
click at [1093, 554] on button "Complete Booking" at bounding box center [1099, 560] width 146 height 30
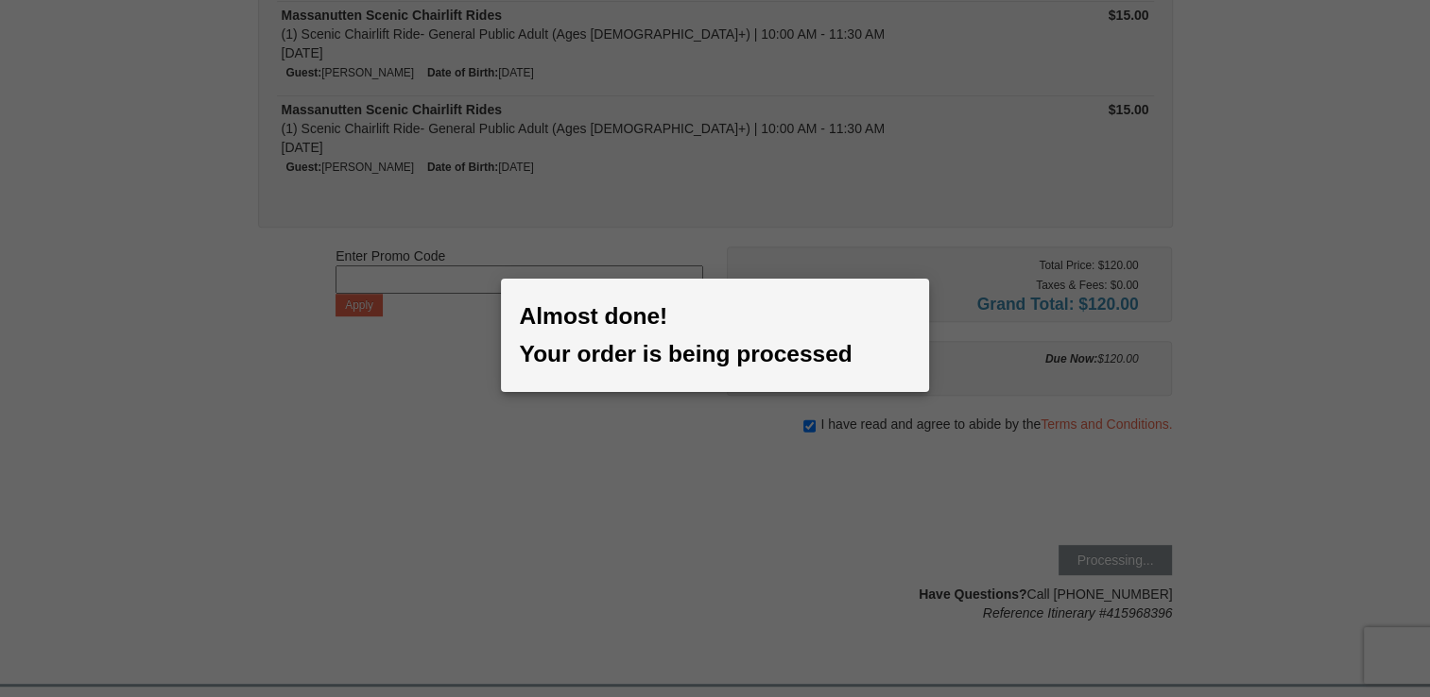
click at [1093, 554] on div at bounding box center [715, 348] width 1430 height 697
